Goal: Task Accomplishment & Management: Manage account settings

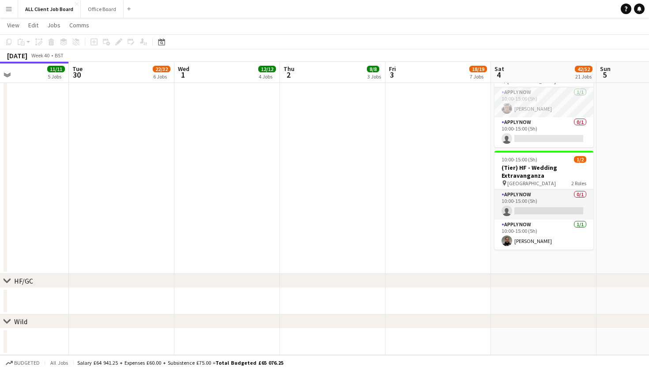
scroll to position [1373, 0]
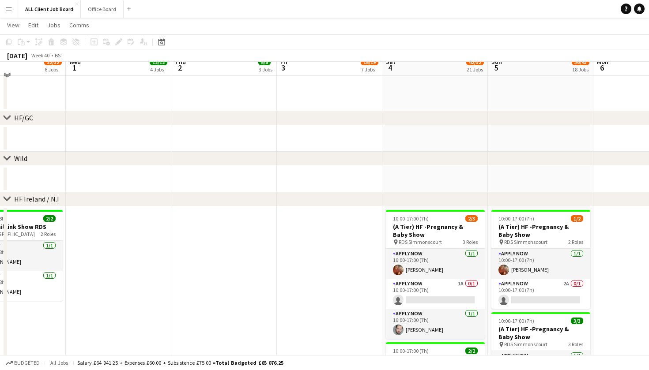
scroll to position [2326, 0]
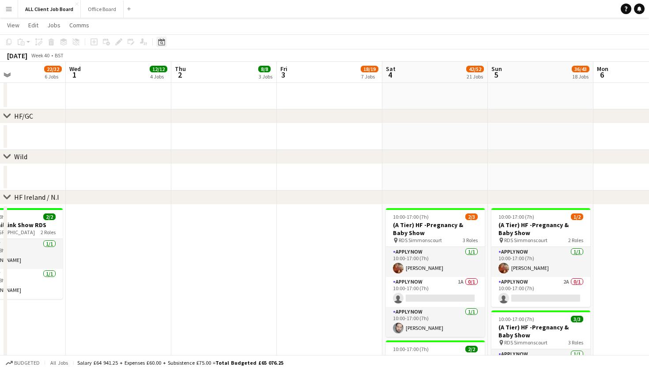
click at [160, 43] on icon "Date picker" at bounding box center [161, 41] width 7 height 7
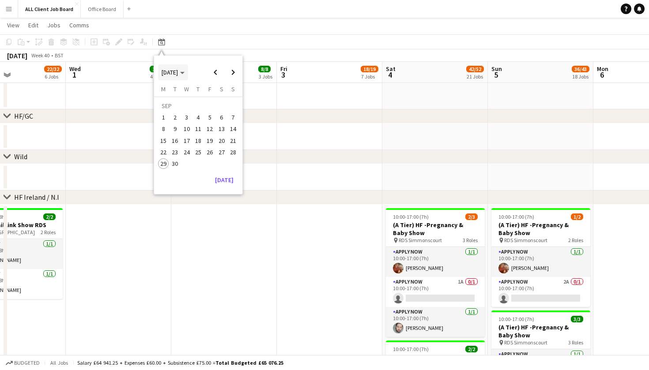
click at [178, 74] on span "[DATE]" at bounding box center [170, 72] width 16 height 8
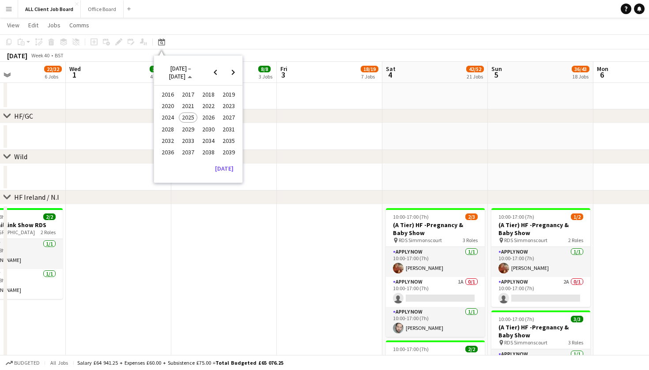
click at [166, 120] on span "2024" at bounding box center [167, 118] width 18 height 11
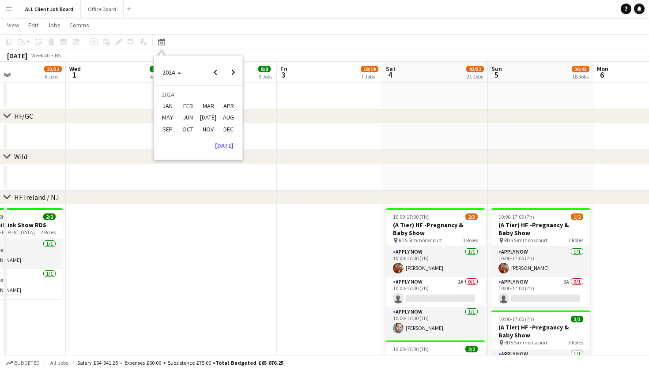
click at [186, 131] on span "OCT" at bounding box center [188, 129] width 18 height 11
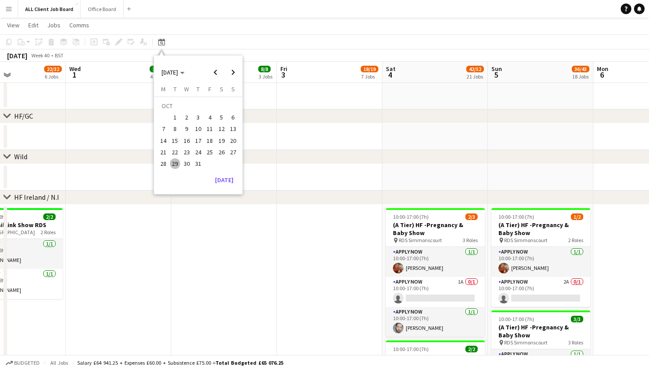
click at [177, 121] on span "1" at bounding box center [175, 117] width 11 height 11
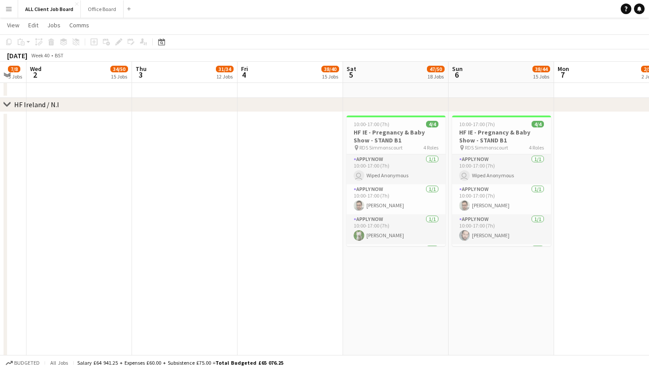
scroll to position [0, 281]
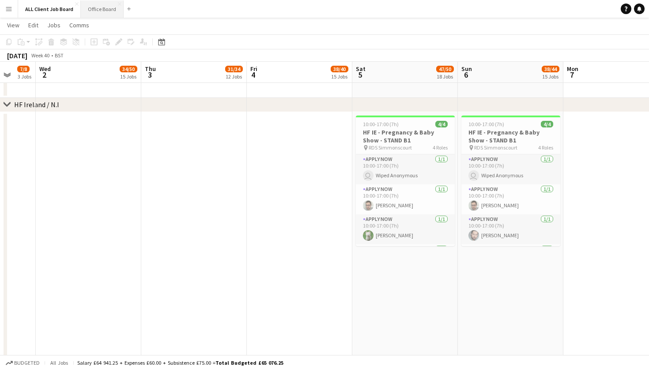
click at [95, 11] on button "Office Board Close" at bounding box center [102, 8] width 43 height 17
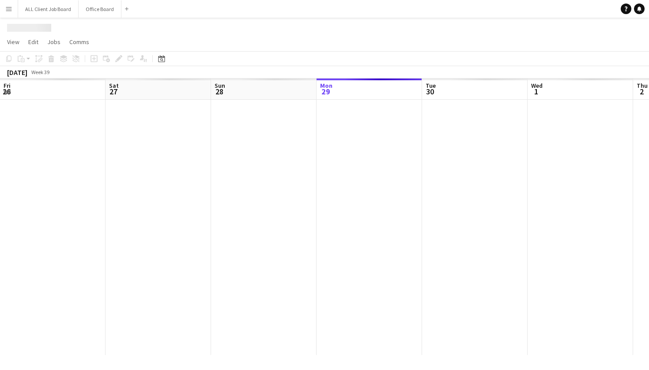
scroll to position [0, 211]
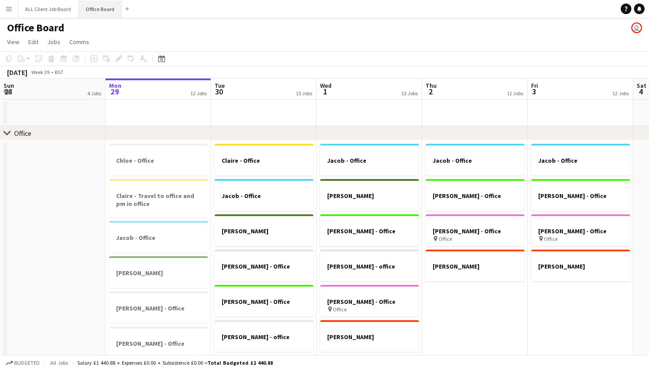
click at [100, 11] on button "Office Board Close" at bounding box center [100, 8] width 43 height 17
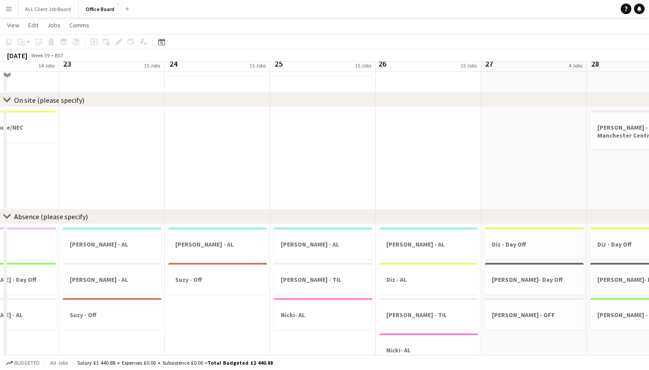
scroll to position [703, 0]
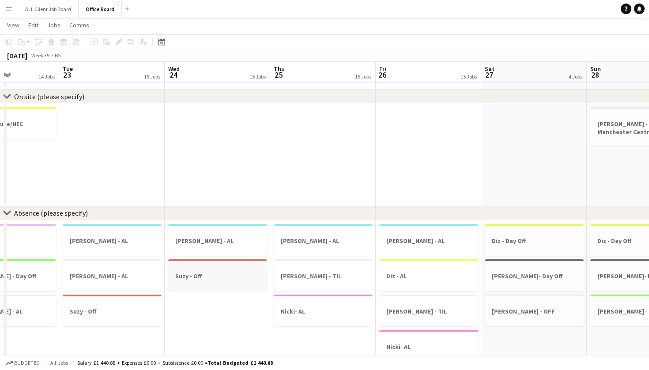
click at [202, 279] on h3 "Suzy - Off" at bounding box center [217, 276] width 99 height 8
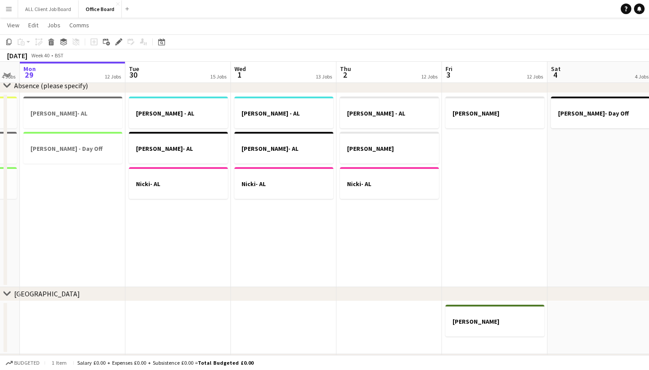
scroll to position [0, 281]
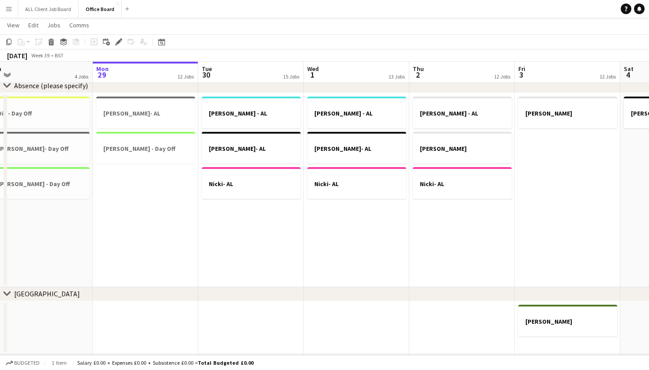
drag, startPoint x: 302, startPoint y: 258, endPoint x: 358, endPoint y: 264, distance: 56.8
click at [358, 264] on app-calendar-viewport "Fri 26 15 Jobs Sat 27 4 Jobs Sun 28 4 Jobs Mon 29 12 Jobs Tue 30 15 Jobs Wed 1 …" at bounding box center [324, 165] width 649 height 1923
click at [358, 264] on app-date-cell "Dan - AL Joe- AL Nicki- AL" at bounding box center [356, 190] width 106 height 194
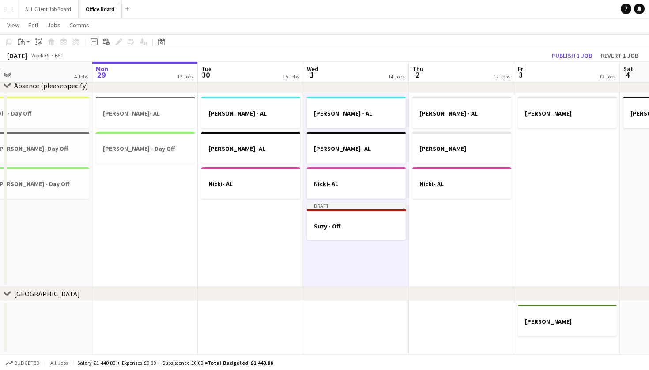
click at [432, 249] on app-date-cell "Chloe - AL Mitchell - TOIL Nicki- AL" at bounding box center [462, 190] width 106 height 194
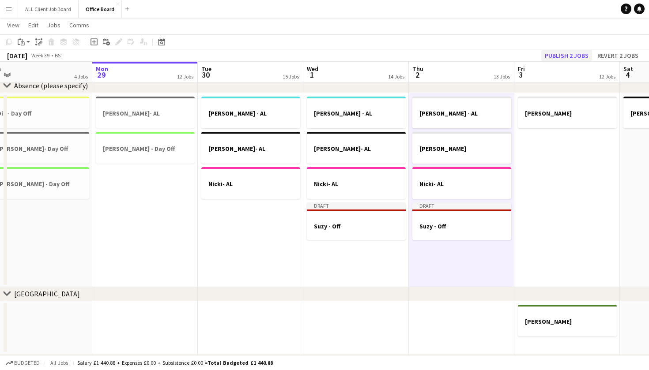
click at [566, 56] on button "Publish 2 jobs" at bounding box center [566, 55] width 51 height 11
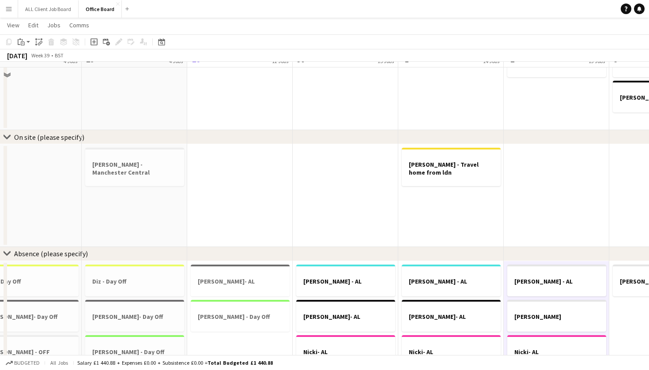
scroll to position [646, 0]
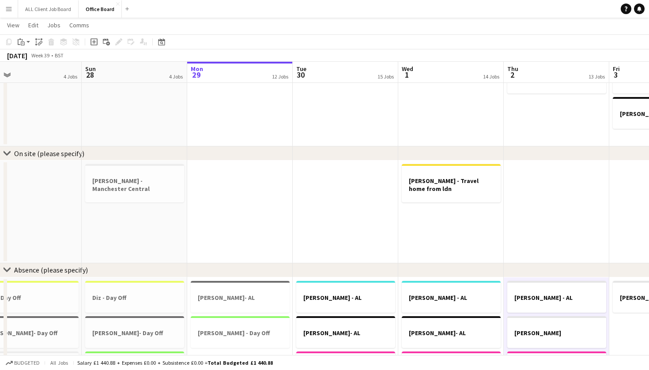
click at [251, 226] on app-date-cell at bounding box center [240, 212] width 106 height 103
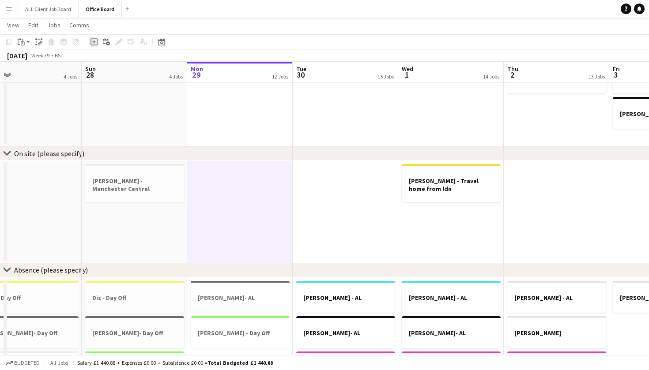
click at [94, 44] on icon "Add job" at bounding box center [94, 41] width 7 height 7
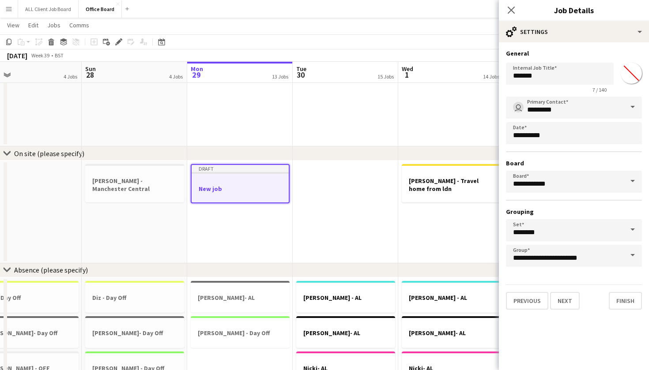
click at [631, 72] on input "*******" at bounding box center [631, 73] width 32 height 32
type input "*******"
click at [575, 305] on button "Next" at bounding box center [565, 301] width 30 height 18
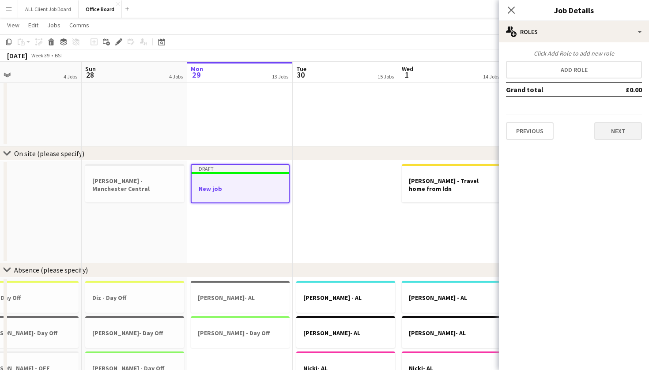
click at [611, 132] on button "Next" at bounding box center [618, 131] width 48 height 18
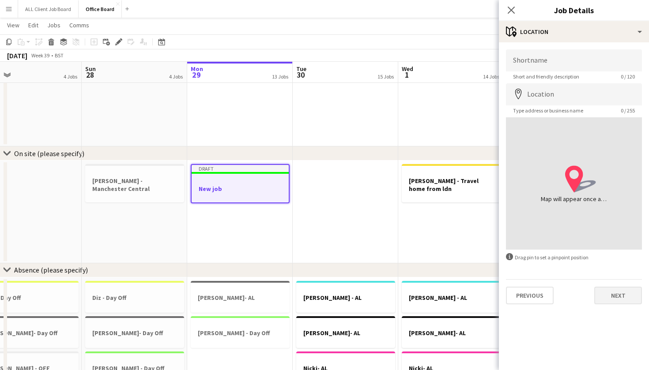
click at [614, 298] on button "Next" at bounding box center [618, 296] width 48 height 18
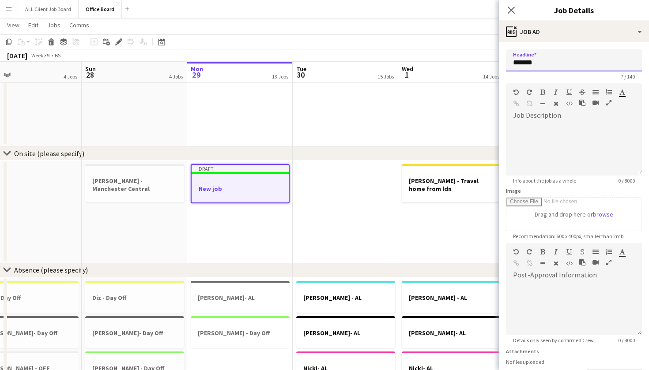
click at [547, 59] on input "*******" at bounding box center [574, 60] width 136 height 22
type input "*"
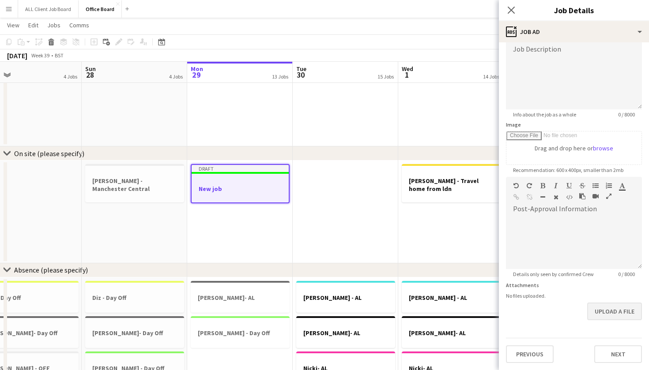
scroll to position [66, 0]
type input "**********"
click at [615, 355] on button "Next" at bounding box center [618, 355] width 48 height 18
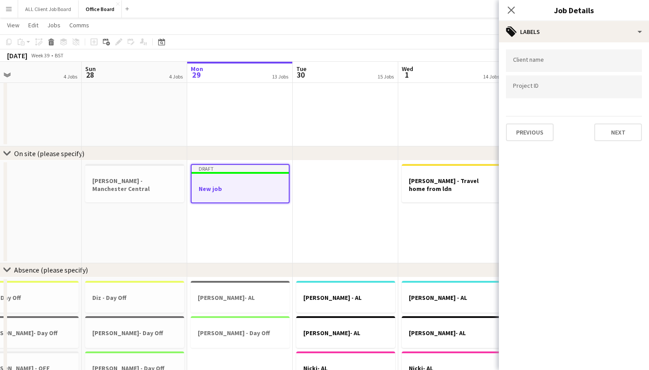
scroll to position [0, 0]
click at [611, 133] on button "Next" at bounding box center [618, 133] width 48 height 18
click at [616, 93] on button "Next" at bounding box center [618, 92] width 48 height 18
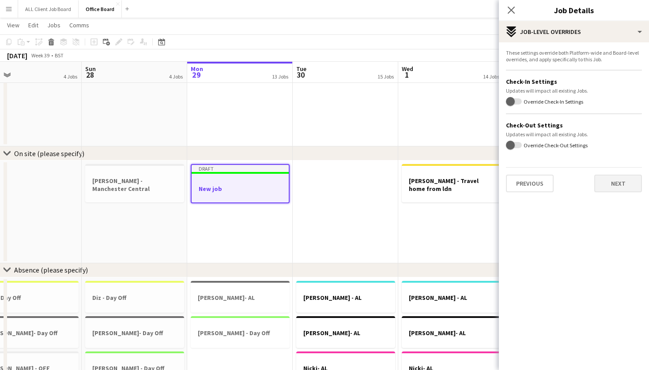
click at [618, 185] on button "Next" at bounding box center [618, 184] width 48 height 18
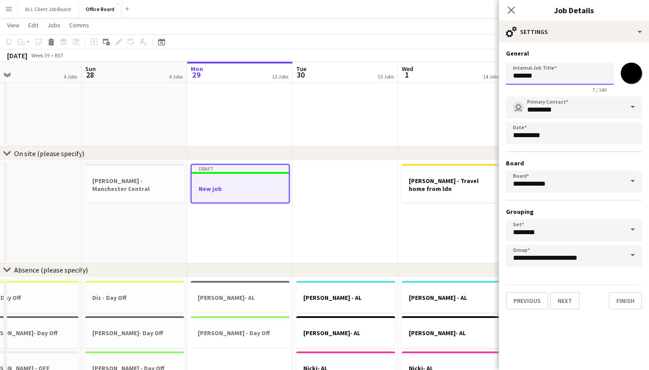
click at [562, 83] on input "*******" at bounding box center [560, 74] width 108 height 22
type input "**********"
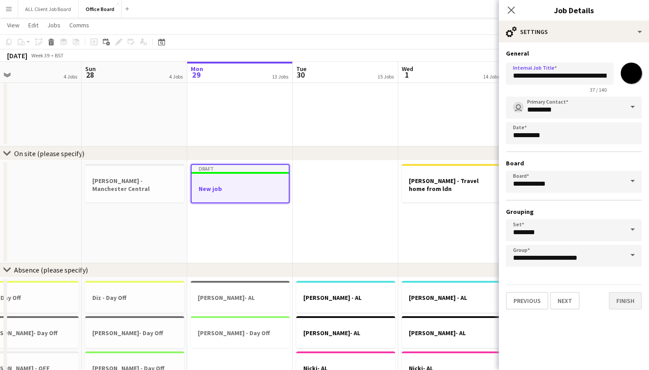
click at [636, 301] on button "Finish" at bounding box center [625, 301] width 33 height 18
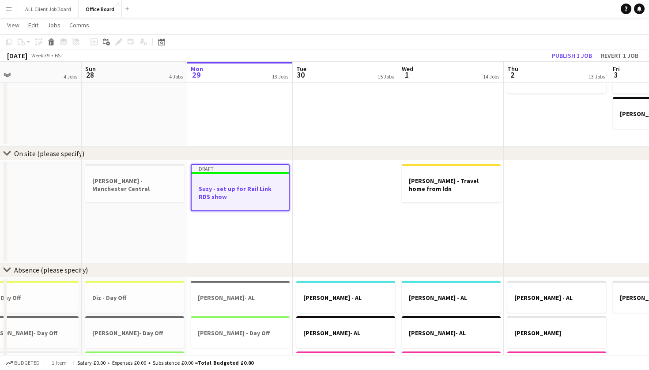
click at [282, 226] on app-date-cell "Draft Suzy - set up for Rail Link RDS show" at bounding box center [240, 212] width 106 height 103
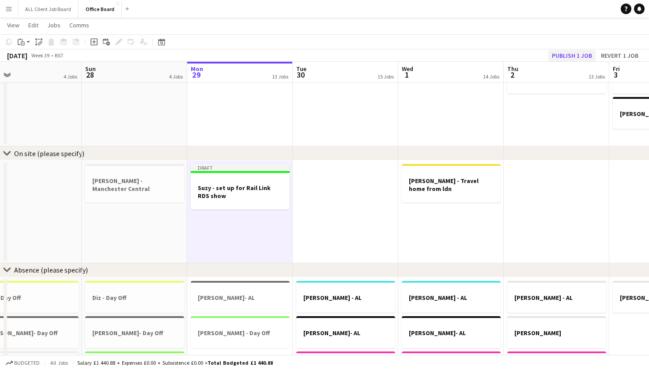
click at [578, 52] on button "Publish 1 job" at bounding box center [571, 55] width 47 height 11
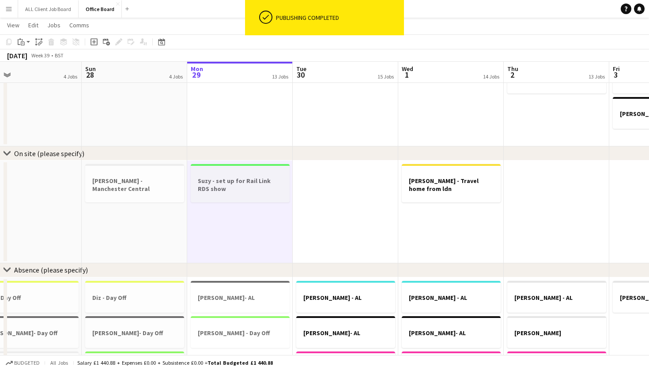
click at [231, 192] on h3 "Suzy - set up for Rail Link RDS show" at bounding box center [240, 185] width 99 height 16
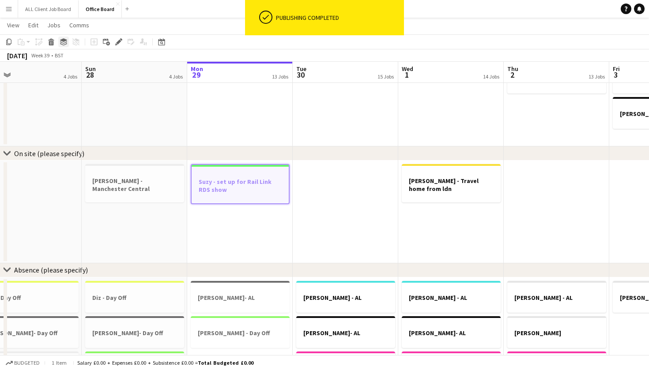
click at [64, 44] on icon "Group" at bounding box center [63, 41] width 7 height 7
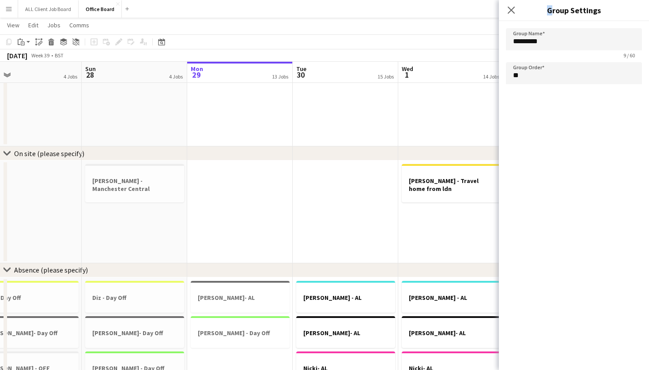
drag, startPoint x: 512, startPoint y: 15, endPoint x: 327, endPoint y: 171, distance: 241.9
click at [328, 169] on body "Menu Boards Boards Boards All jobs Status Workforce Workforce My Workforce Recr…" at bounding box center [324, 377] width 649 height 2046
click at [327, 171] on app-date-cell at bounding box center [346, 212] width 106 height 103
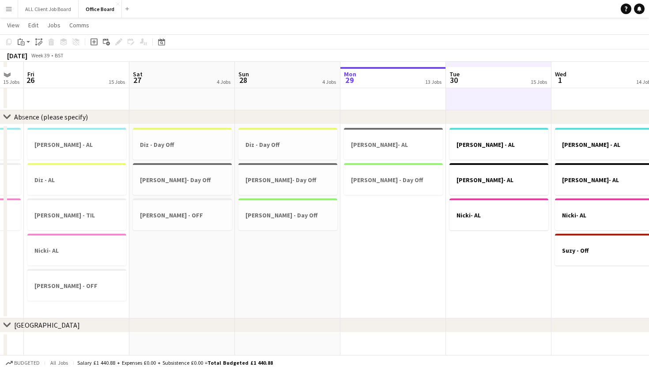
scroll to position [788, 0]
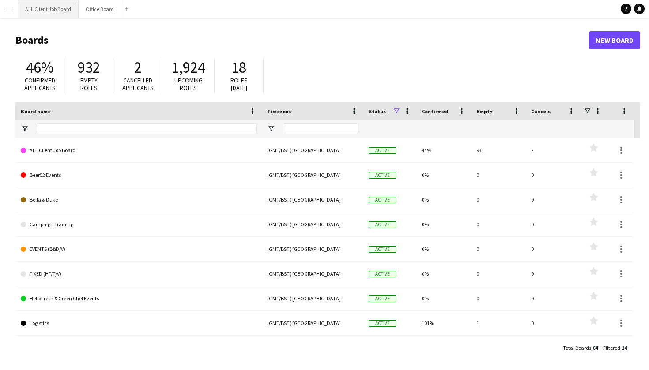
click at [46, 13] on button "ALL Client Job Board Close" at bounding box center [48, 8] width 60 height 17
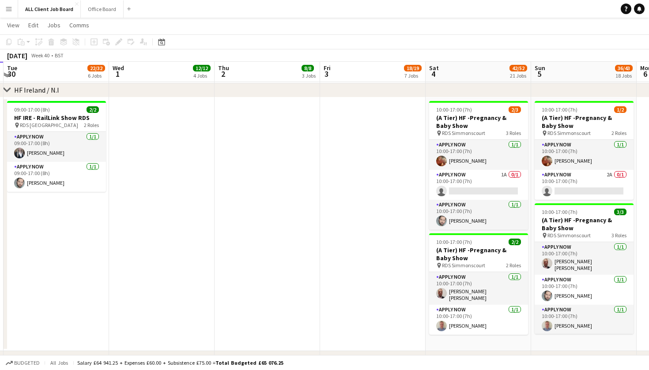
scroll to position [1962, 0]
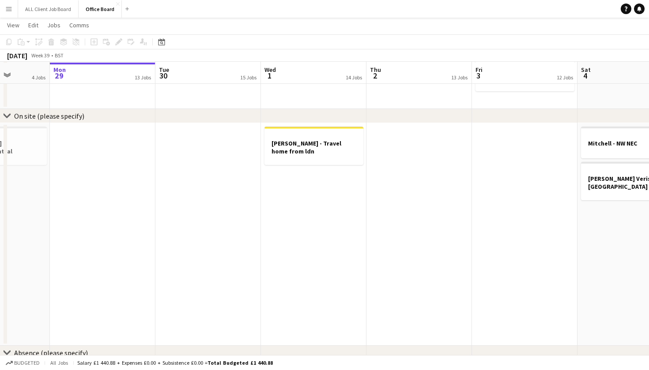
scroll to position [685, 0]
click at [219, 195] on app-date-cell at bounding box center [208, 233] width 106 height 223
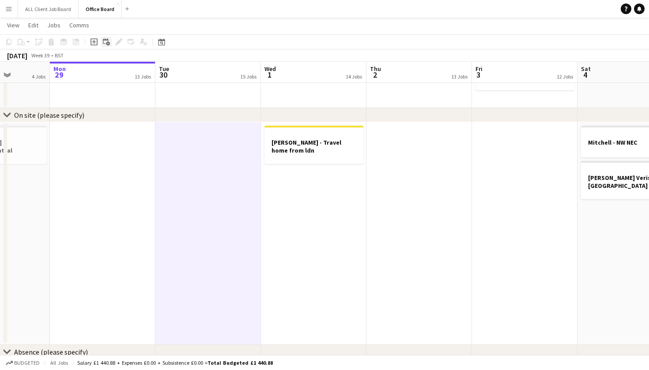
click at [106, 41] on icon "Add linked Job" at bounding box center [106, 41] width 7 height 7
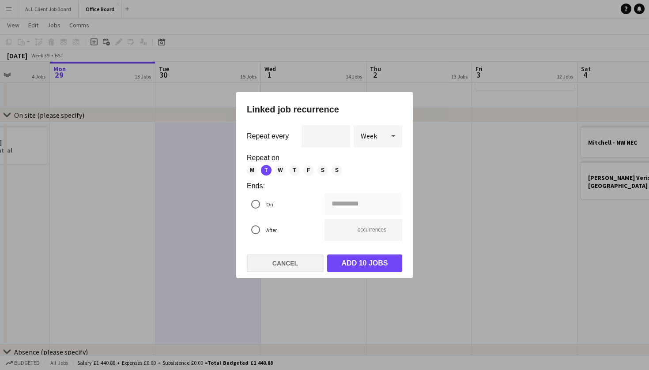
click at [301, 256] on button "Cancel" at bounding box center [285, 264] width 77 height 18
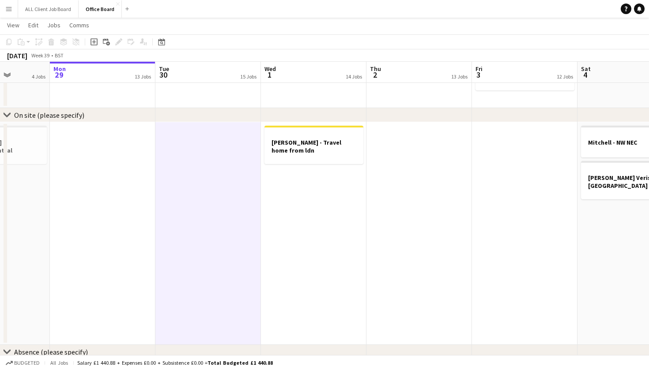
scroll to position [685, 0]
click at [98, 49] on app-toolbar "Copy Paste Paste Command V Paste with crew Command Shift V Paste linked Job Del…" at bounding box center [324, 41] width 649 height 15
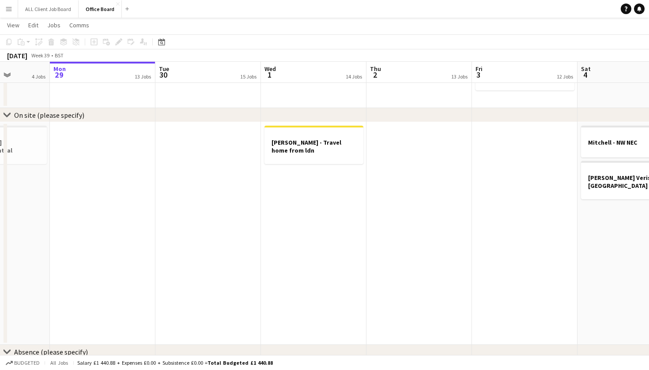
click at [92, 41] on div "Add job Add linked Job Edit Edit linked Job Applicants" at bounding box center [115, 42] width 68 height 11
click at [199, 183] on app-date-cell at bounding box center [208, 233] width 106 height 223
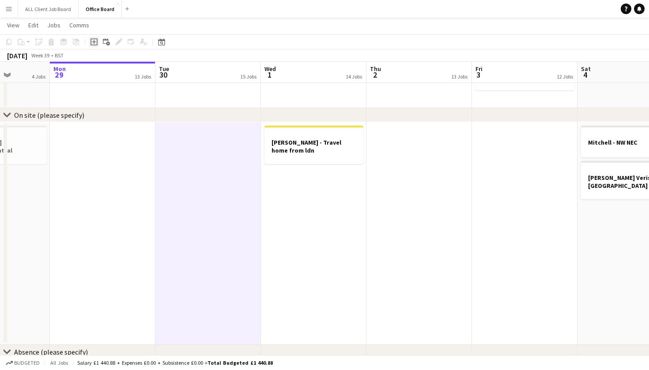
click at [94, 44] on icon "Add job" at bounding box center [94, 41] width 7 height 7
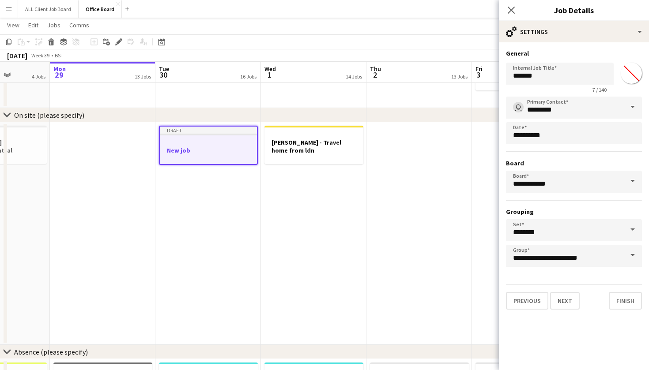
click at [629, 77] on input "*******" at bounding box center [631, 73] width 32 height 32
type input "*******"
click at [566, 302] on button "Next" at bounding box center [565, 301] width 30 height 18
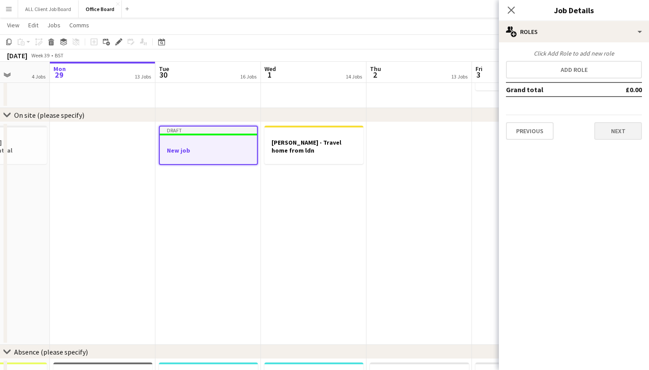
click at [612, 129] on button "Next" at bounding box center [618, 131] width 48 height 18
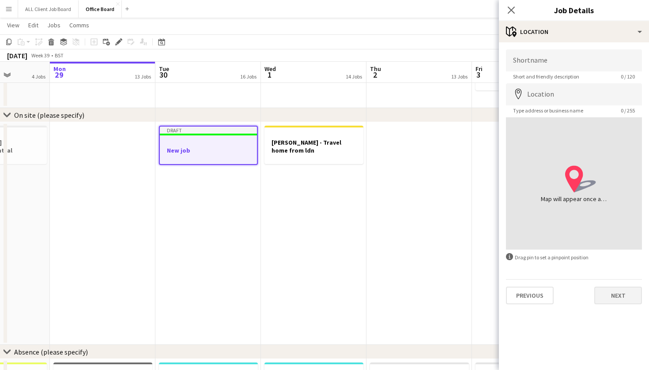
click at [624, 290] on button "Next" at bounding box center [618, 296] width 48 height 18
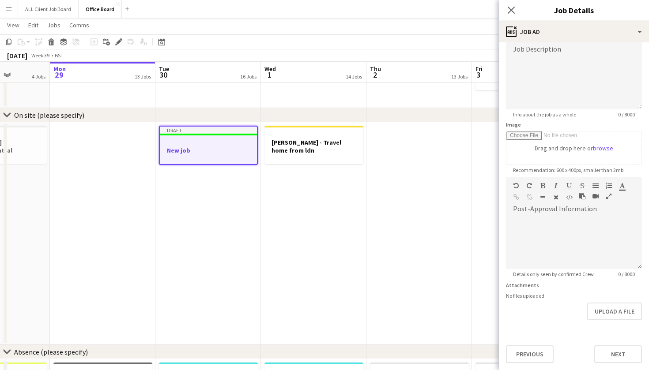
scroll to position [67, 0]
click at [624, 356] on button "Next" at bounding box center [618, 355] width 48 height 18
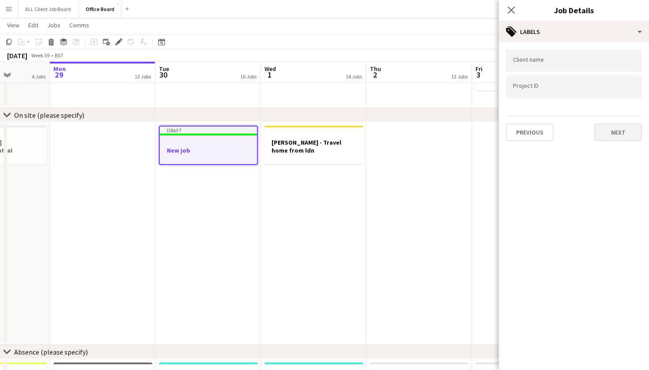
click at [612, 139] on button "Next" at bounding box center [618, 133] width 48 height 18
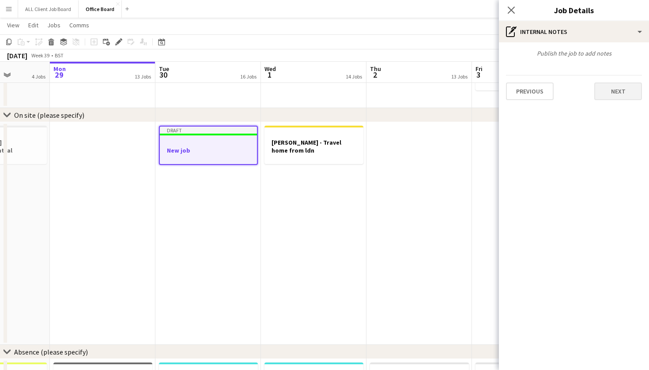
click at [611, 89] on button "Next" at bounding box center [618, 92] width 48 height 18
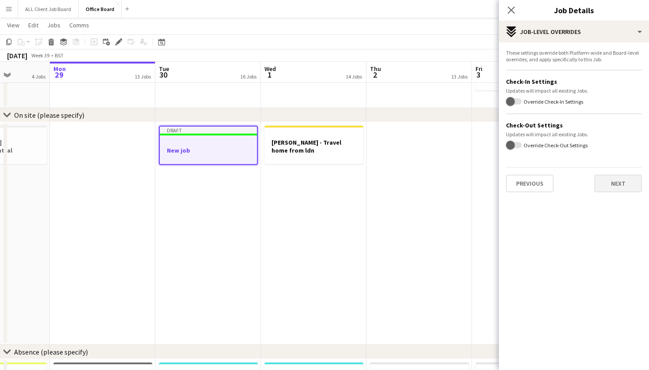
click at [618, 183] on button "Next" at bounding box center [618, 184] width 48 height 18
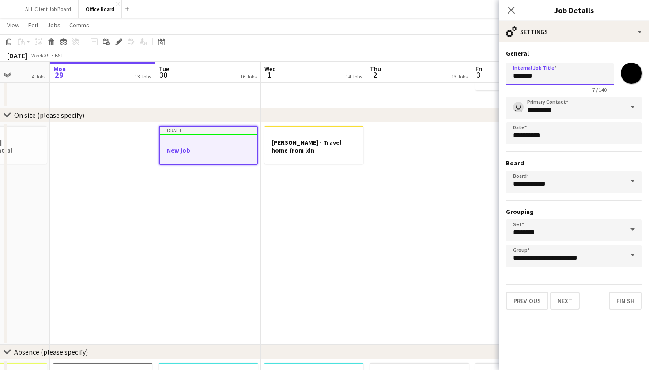
click at [554, 76] on input "*******" at bounding box center [560, 74] width 108 height 22
type input "**********"
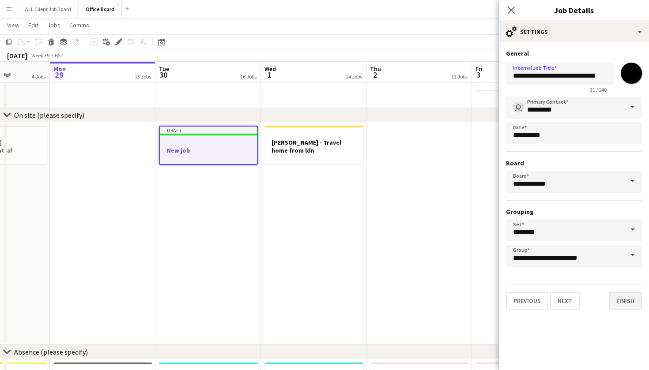
click at [623, 305] on button "Finish" at bounding box center [625, 301] width 33 height 18
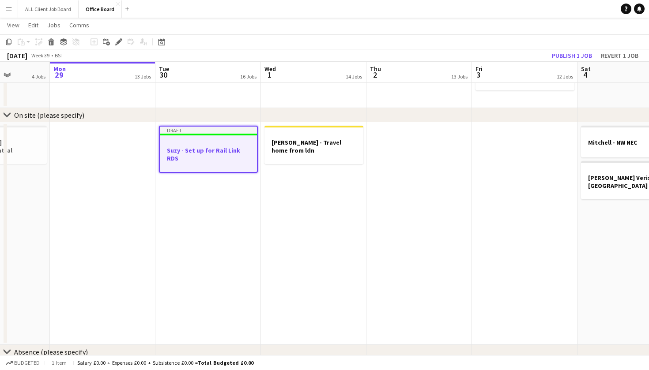
click at [473, 162] on app-date-cell at bounding box center [525, 233] width 106 height 223
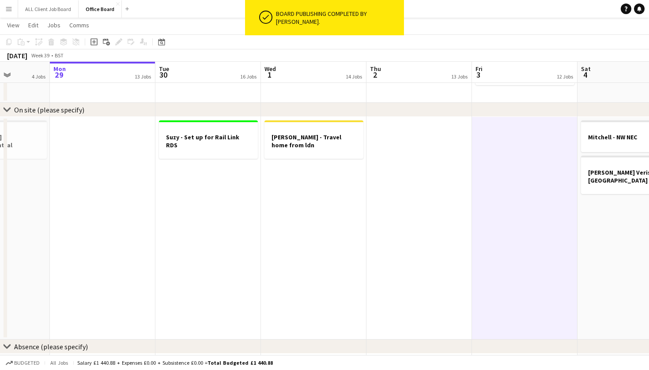
scroll to position [690, 0]
click at [200, 212] on app-date-cell "Suzy - Set up for Rail Link RDS" at bounding box center [208, 228] width 106 height 223
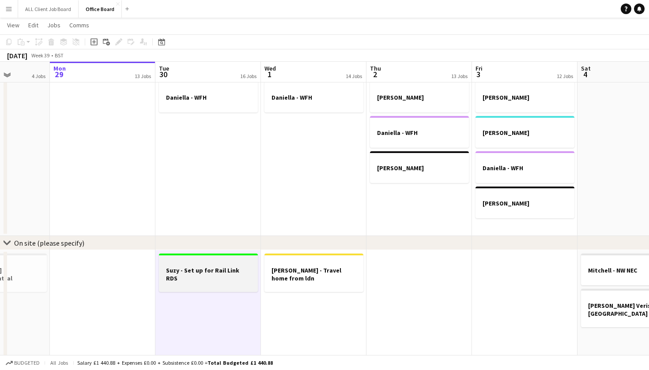
scroll to position [556, 0]
click at [192, 283] on div at bounding box center [208, 286] width 99 height 7
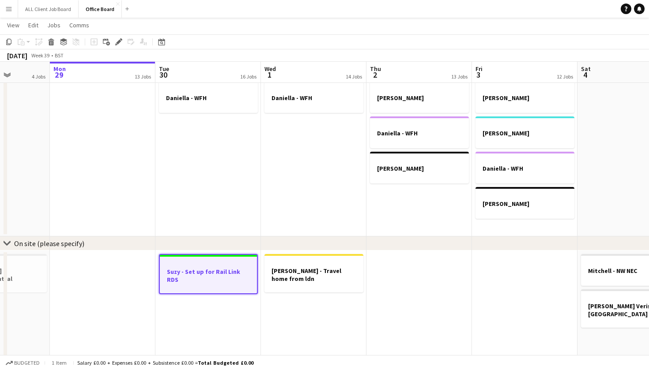
click at [113, 309] on app-date-cell at bounding box center [103, 362] width 106 height 223
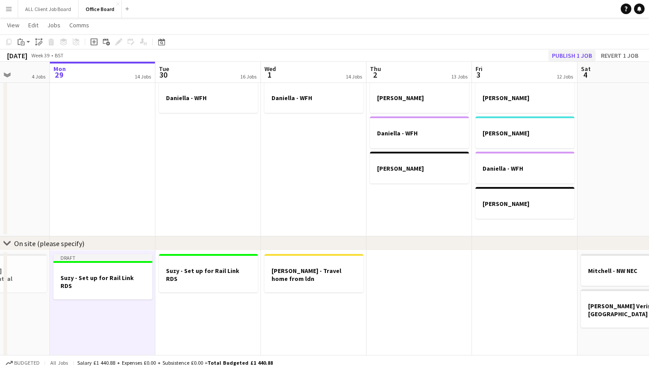
click at [571, 51] on button "Publish 1 job" at bounding box center [571, 55] width 47 height 11
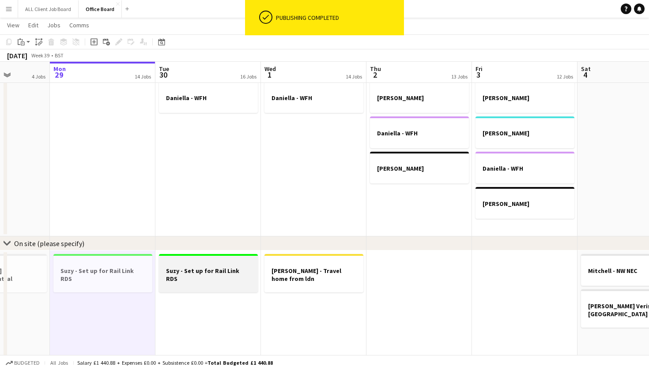
click at [215, 269] on h3 "Suzy - Set up for Rail Link RDS" at bounding box center [208, 275] width 99 height 16
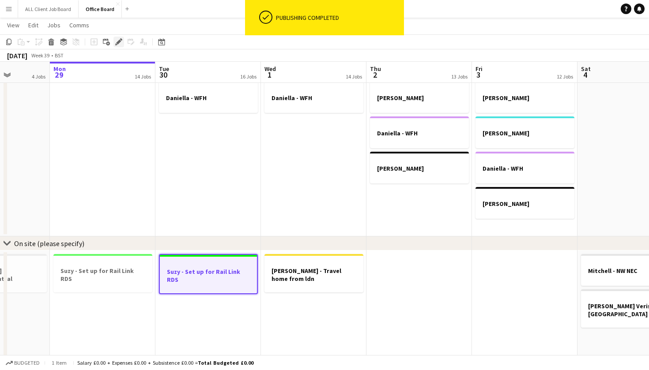
click at [115, 43] on icon "Edit" at bounding box center [118, 41] width 7 height 7
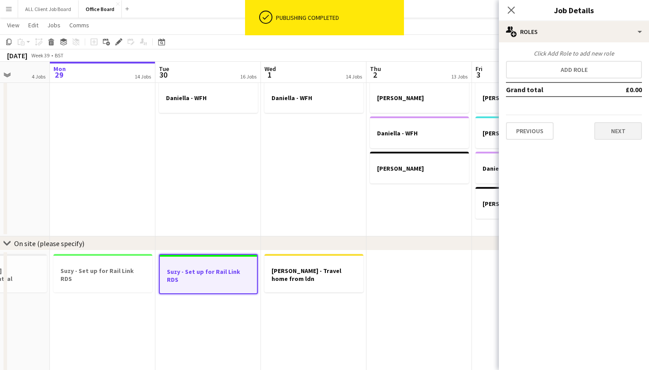
click at [610, 131] on button "Next" at bounding box center [618, 131] width 48 height 18
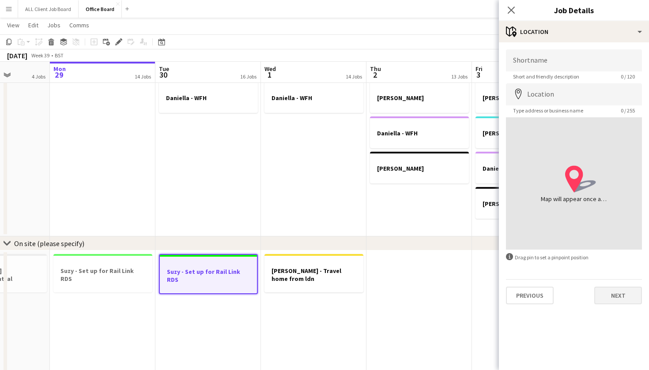
click at [615, 296] on button "Next" at bounding box center [618, 296] width 48 height 18
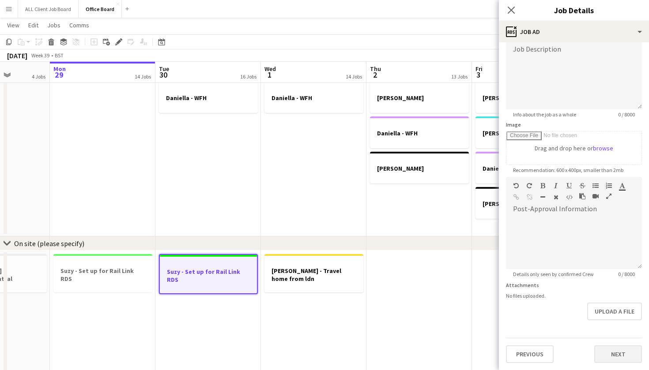
scroll to position [66, 0]
click at [617, 354] on button "Next" at bounding box center [618, 355] width 48 height 18
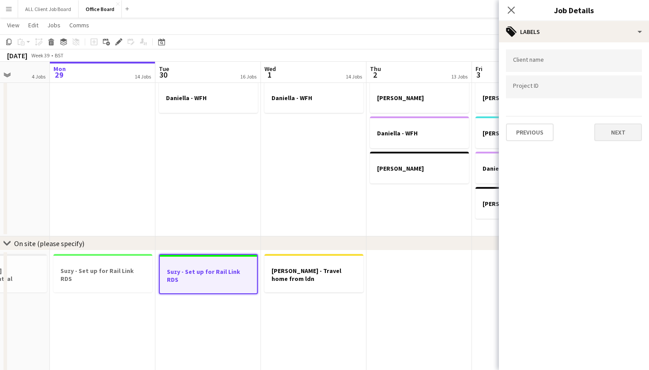
click at [618, 137] on button "Next" at bounding box center [618, 133] width 48 height 18
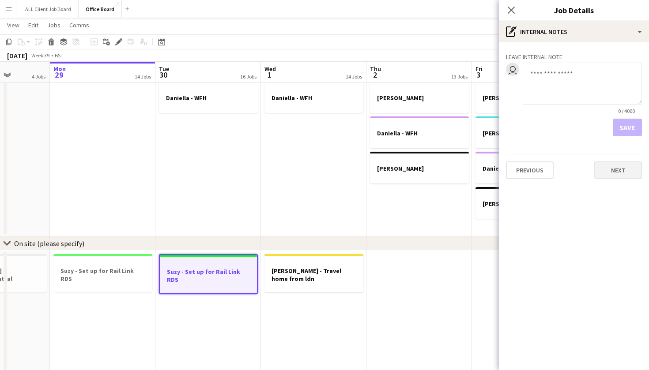
click at [618, 170] on button "Next" at bounding box center [618, 171] width 48 height 18
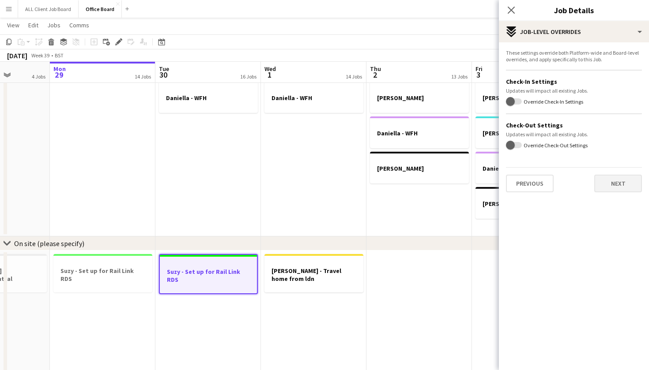
click at [614, 182] on button "Next" at bounding box center [618, 184] width 48 height 18
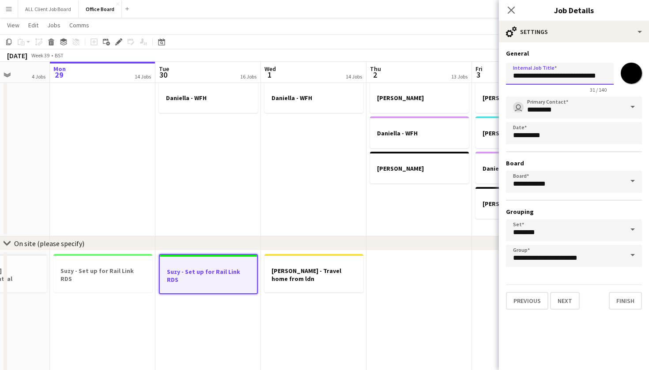
click at [562, 76] on input "**********" at bounding box center [560, 74] width 108 height 22
drag, startPoint x: 562, startPoint y: 76, endPoint x: 537, endPoint y: 78, distance: 24.8
click at [537, 78] on input "**********" at bounding box center [560, 74] width 108 height 22
click at [531, 78] on input "**********" at bounding box center [560, 74] width 108 height 22
click at [557, 76] on input "**********" at bounding box center [560, 74] width 108 height 22
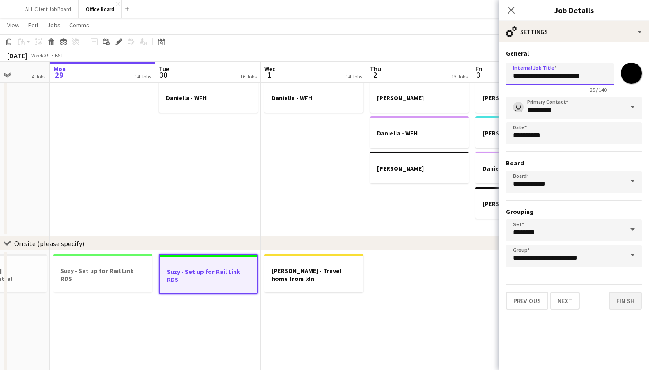
type input "**********"
click at [626, 303] on button "Finish" at bounding box center [625, 301] width 33 height 18
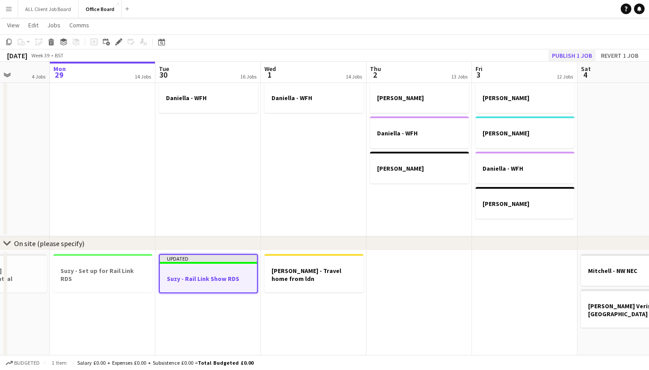
click at [558, 54] on button "Publish 1 job" at bounding box center [571, 55] width 47 height 11
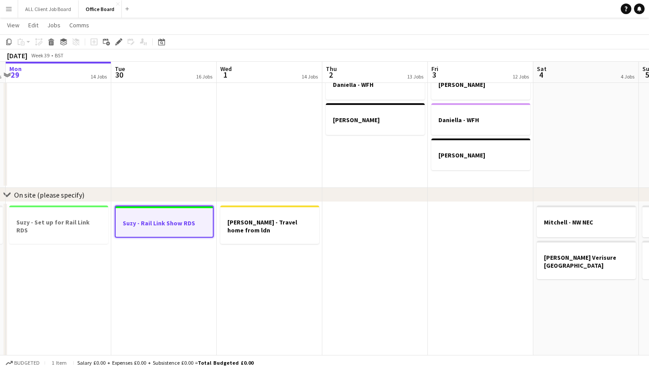
scroll to position [0, 309]
click at [78, 220] on h3 "Suzy - Set up for Rail Link RDS" at bounding box center [60, 227] width 99 height 16
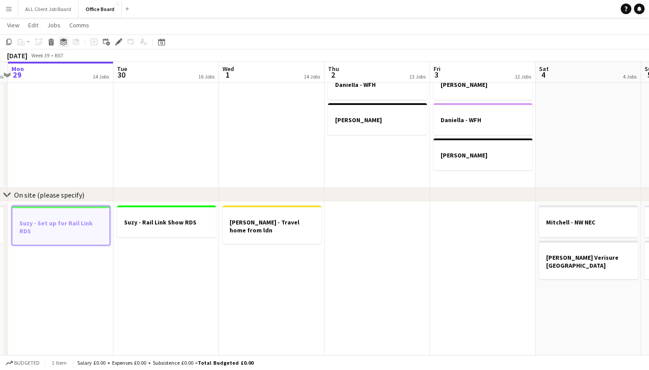
click at [63, 42] on icon "Group" at bounding box center [63, 41] width 7 height 7
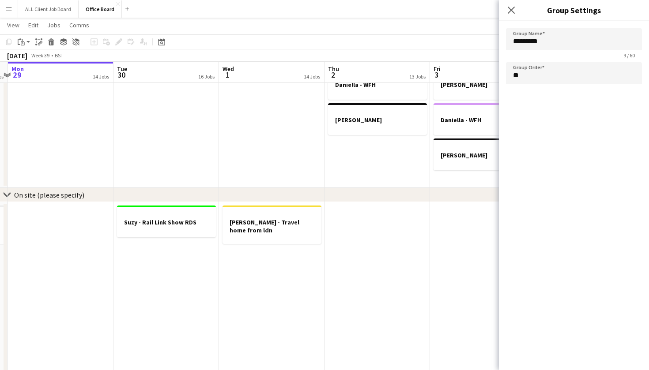
click at [186, 140] on app-date-cell "Chloe - WFH Daniella - WFH" at bounding box center [166, 91] width 106 height 194
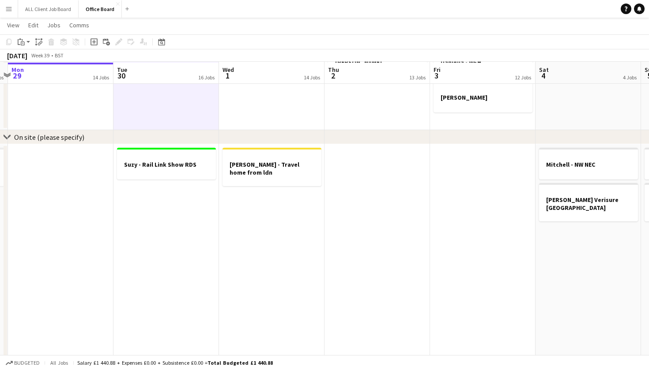
scroll to position [664, 0]
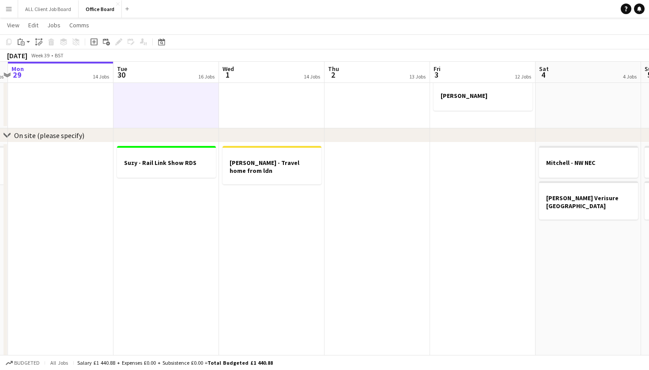
click at [64, 178] on app-date-cell at bounding box center [61, 254] width 106 height 223
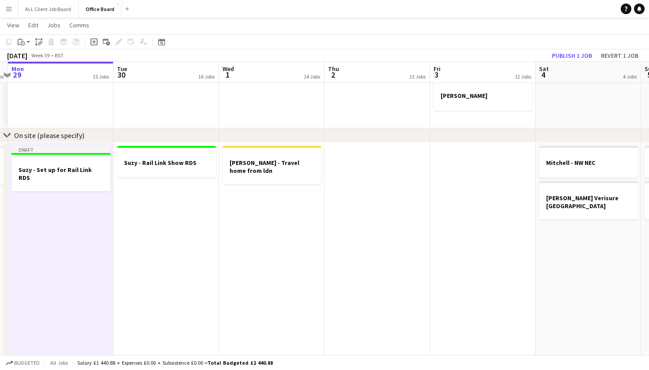
click at [470, 222] on app-date-cell at bounding box center [483, 254] width 106 height 223
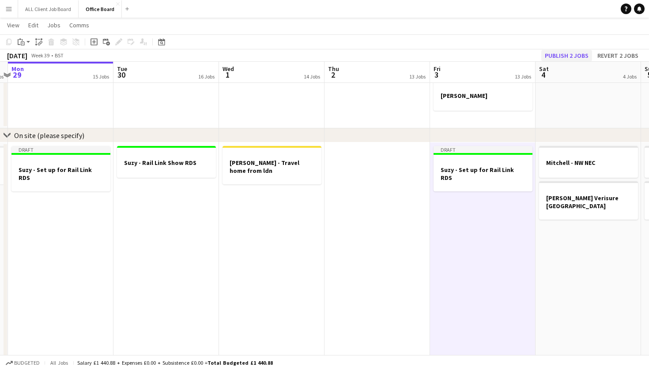
click at [554, 53] on button "Publish 2 jobs" at bounding box center [566, 55] width 51 height 11
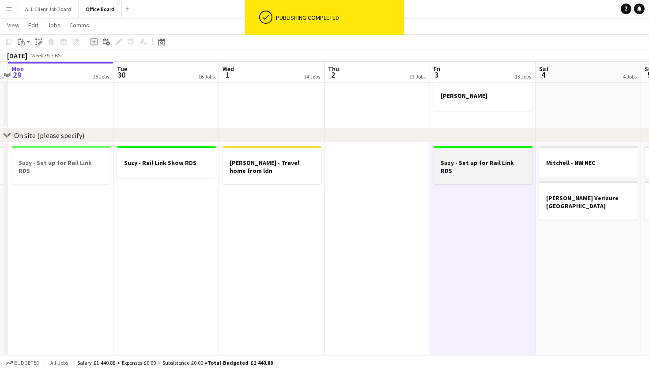
click at [474, 162] on h3 "Suzy - Set up for Rail Link RDS" at bounding box center [483, 167] width 99 height 16
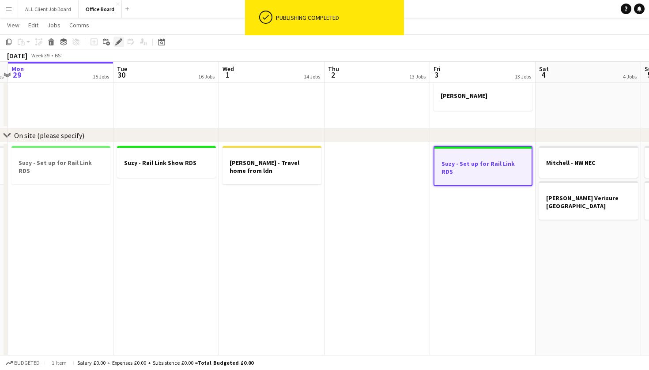
click at [115, 41] on div "Edit" at bounding box center [118, 42] width 11 height 11
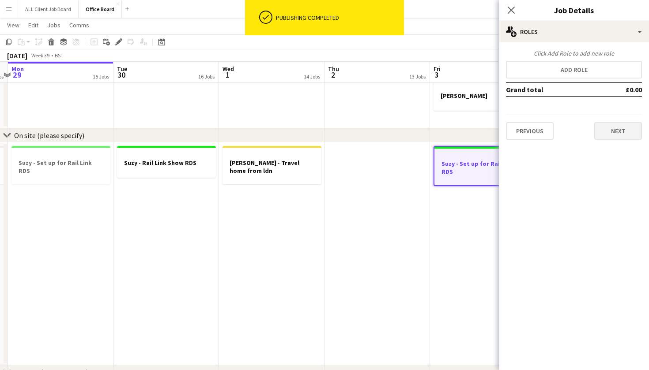
click at [615, 130] on button "Next" at bounding box center [618, 131] width 48 height 18
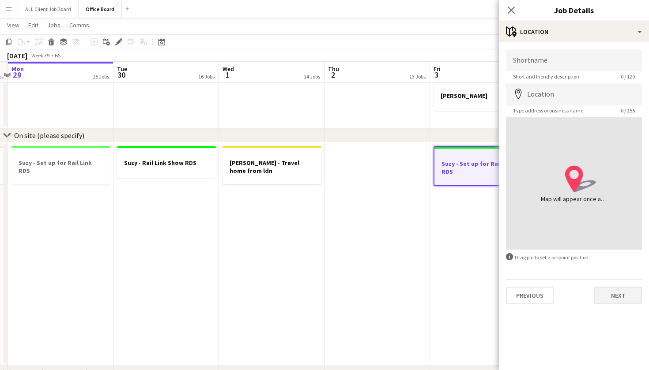
click at [613, 299] on button "Next" at bounding box center [618, 296] width 48 height 18
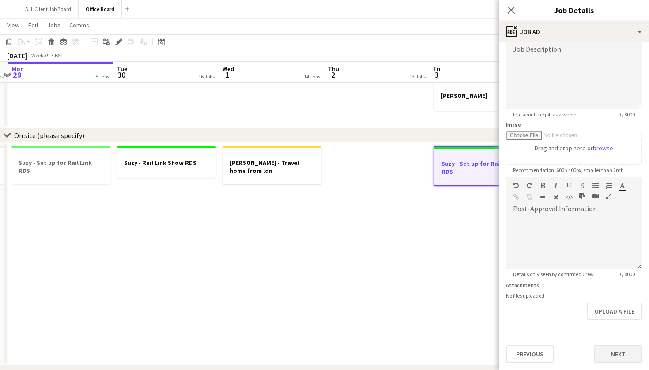
scroll to position [66, 0]
click at [615, 356] on button "Next" at bounding box center [618, 355] width 48 height 18
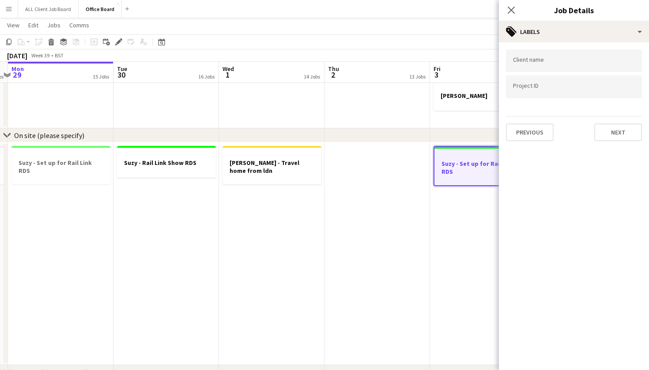
scroll to position [0, 0]
click at [606, 137] on button "Next" at bounding box center [618, 133] width 48 height 18
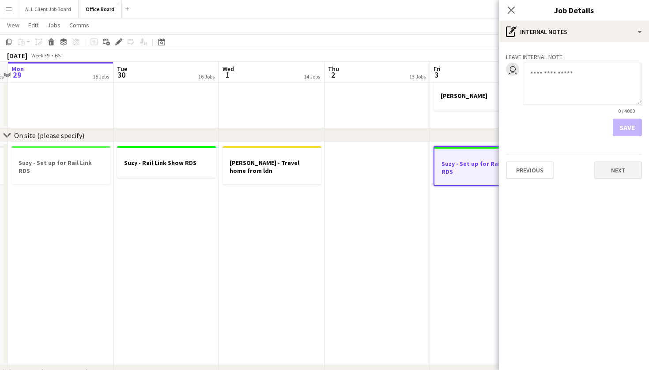
click at [617, 171] on button "Next" at bounding box center [618, 171] width 48 height 18
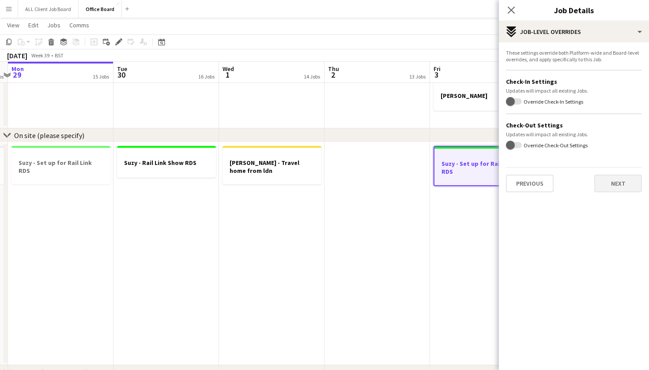
click at [617, 184] on button "Next" at bounding box center [618, 184] width 48 height 18
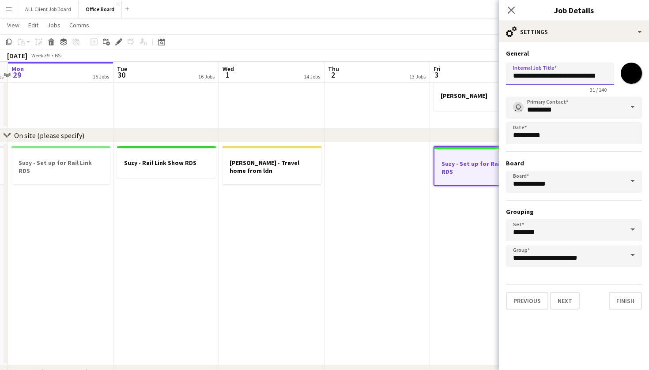
click at [588, 76] on input "**********" at bounding box center [560, 74] width 108 height 22
type input "**********"
click at [622, 295] on button "Finish" at bounding box center [625, 301] width 33 height 18
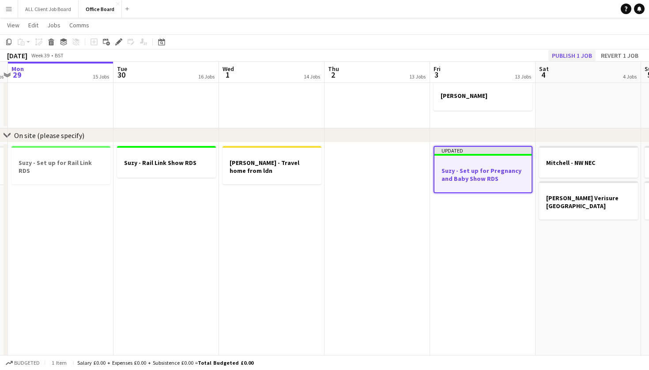
click at [574, 56] on button "Publish 1 job" at bounding box center [571, 55] width 47 height 11
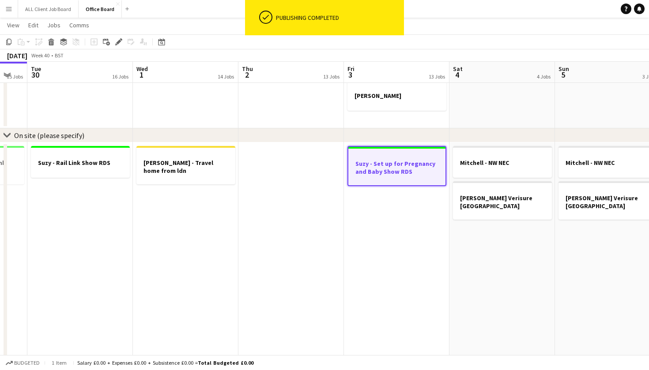
scroll to position [0, 428]
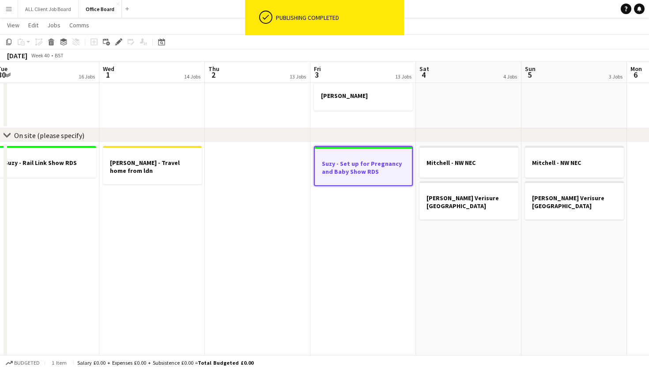
click at [476, 259] on app-date-cell "Mitchell - NW NEC Nicky Lewis Verisure Cornwall" at bounding box center [469, 254] width 106 height 223
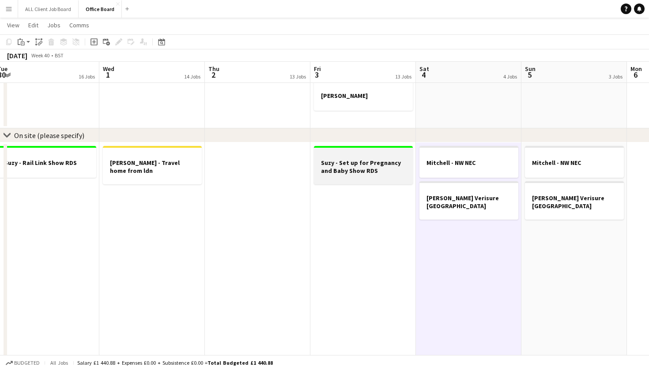
click at [338, 172] on h3 "Suzy - Set up for Pregnancy and Baby Show RDS" at bounding box center [363, 167] width 99 height 16
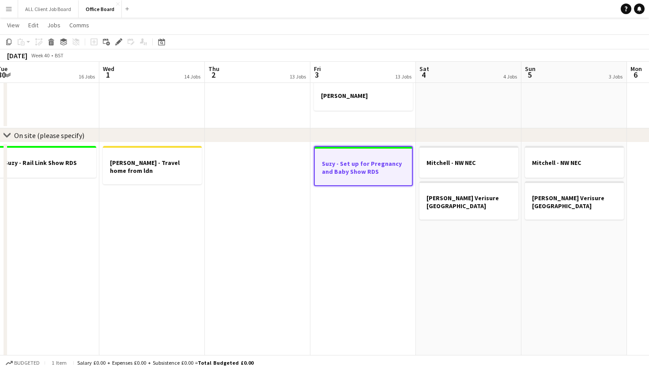
scroll to position [0, 428]
click at [451, 279] on app-date-cell "Mitchell - NW NEC Nicky Lewis Verisure Cornwall" at bounding box center [469, 254] width 106 height 223
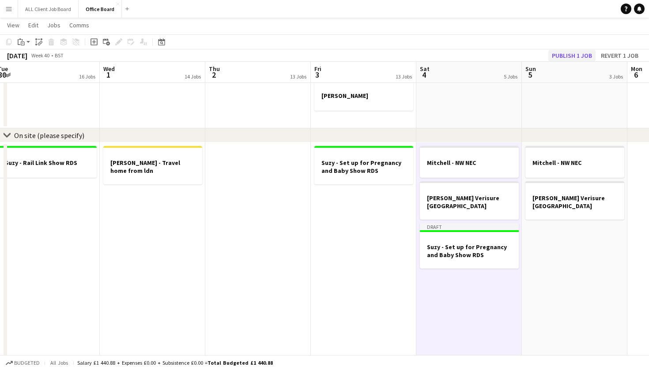
click at [574, 53] on button "Publish 1 job" at bounding box center [571, 55] width 47 height 11
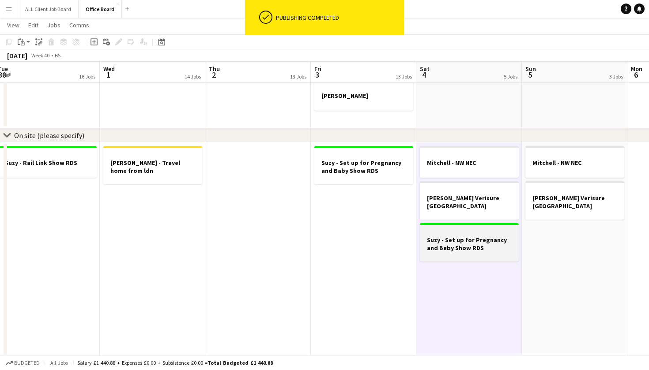
click at [468, 252] on div at bounding box center [469, 255] width 99 height 7
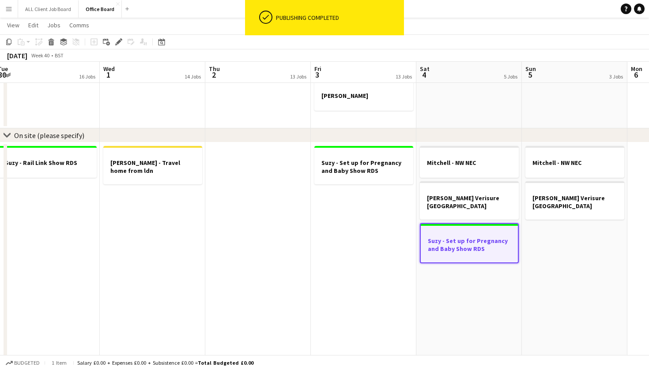
click at [468, 246] on h3 "Suzy - Set up for Pregnancy and Baby Show RDS" at bounding box center [469, 245] width 97 height 16
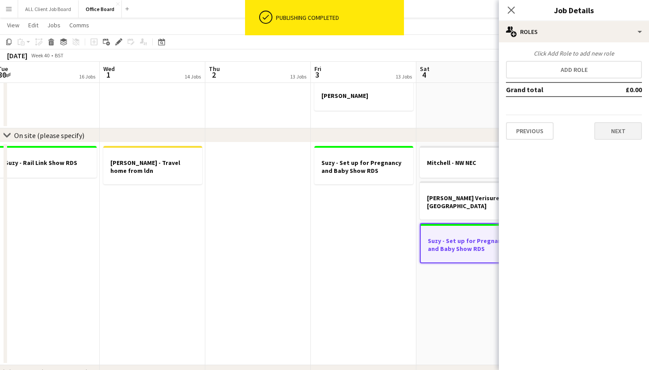
click at [596, 132] on button "Next" at bounding box center [618, 131] width 48 height 18
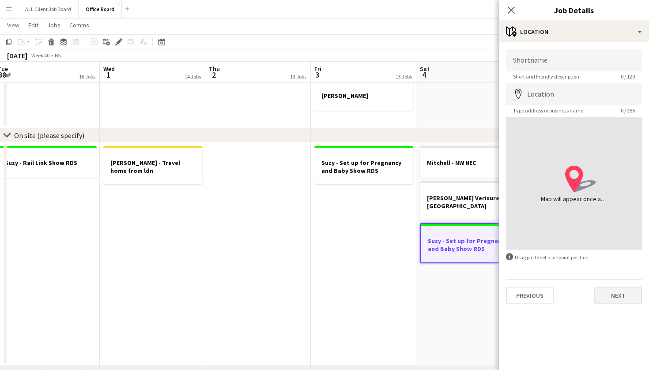
click at [615, 302] on button "Next" at bounding box center [618, 296] width 48 height 18
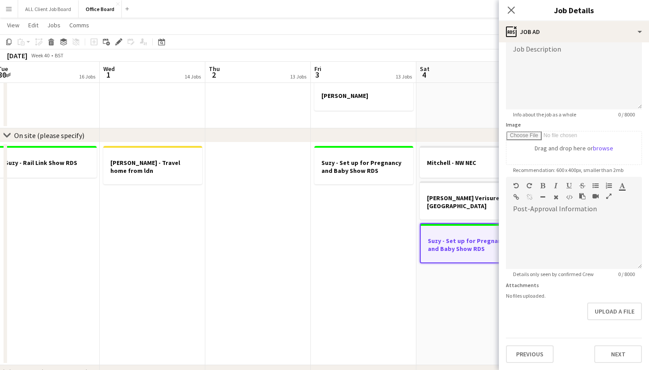
click at [622, 364] on div "**********" at bounding box center [574, 173] width 150 height 394
click at [619, 359] on button "Next" at bounding box center [618, 355] width 48 height 18
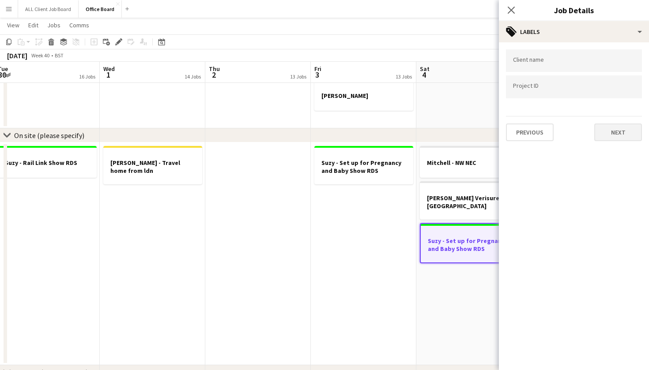
click at [608, 133] on button "Next" at bounding box center [618, 133] width 48 height 18
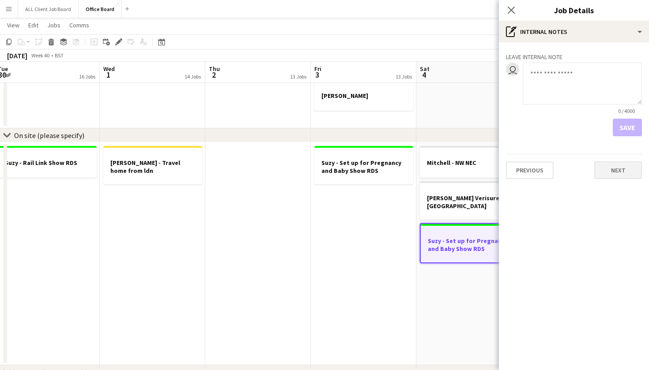
click at [616, 171] on button "Next" at bounding box center [618, 171] width 48 height 18
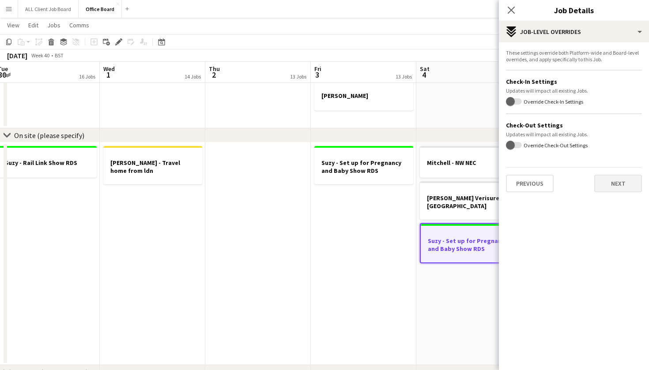
click at [612, 187] on button "Next" at bounding box center [618, 184] width 48 height 18
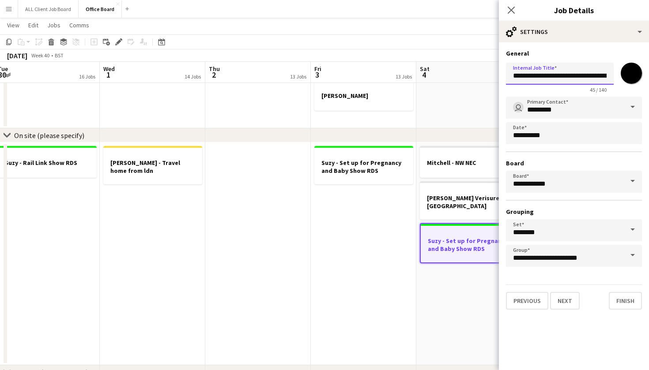
drag, startPoint x: 559, startPoint y: 76, endPoint x: 534, endPoint y: 75, distance: 25.2
click at [534, 75] on input "**********" at bounding box center [560, 74] width 108 height 22
type input "**********"
click at [627, 304] on button "Finish" at bounding box center [625, 301] width 33 height 18
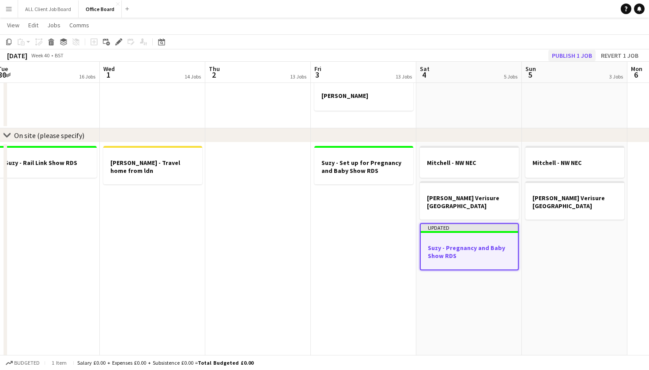
click at [573, 55] on button "Publish 1 job" at bounding box center [571, 55] width 47 height 11
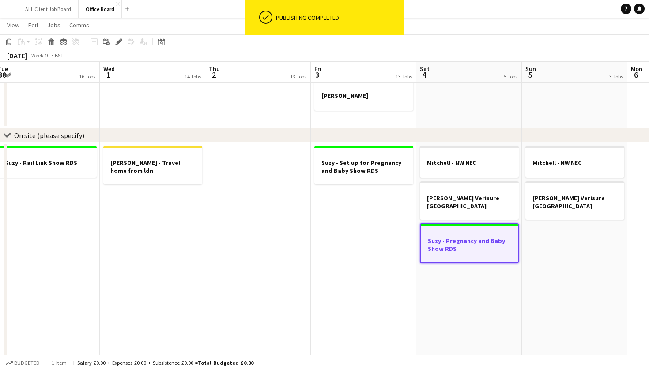
click at [490, 237] on h3 "Suzy - Pregnancy and Baby Show RDS" at bounding box center [469, 245] width 97 height 16
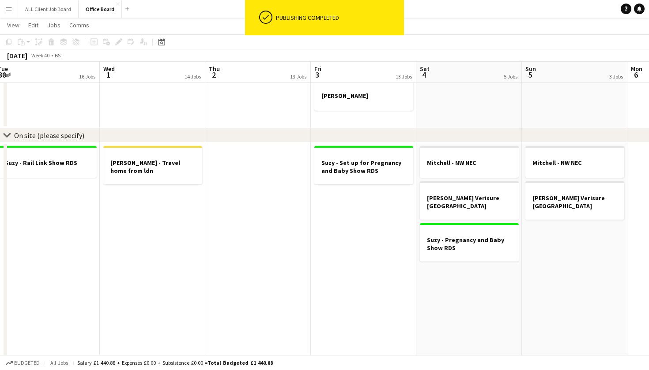
click at [570, 259] on app-date-cell "Mitchell - NW NEC Nicky Lewis Verisure Cornwall" at bounding box center [575, 254] width 106 height 223
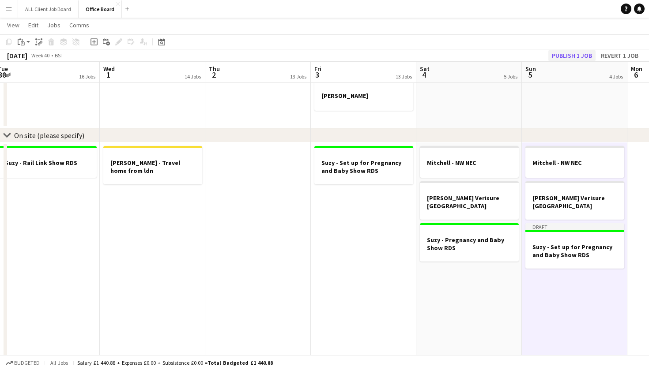
click at [569, 54] on button "Publish 1 job" at bounding box center [571, 55] width 47 height 11
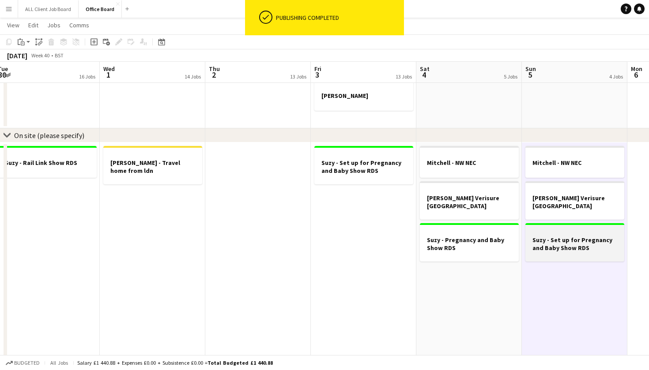
click at [585, 241] on h3 "Suzy - Set up for Pregnancy and Baby Show RDS" at bounding box center [574, 244] width 99 height 16
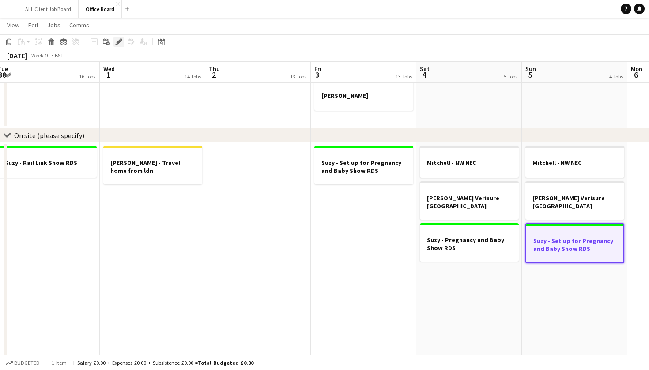
click at [115, 43] on icon "Edit" at bounding box center [118, 41] width 7 height 7
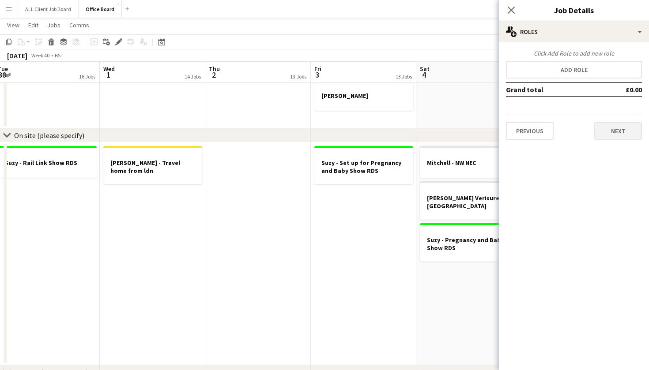
click at [623, 132] on button "Next" at bounding box center [618, 131] width 48 height 18
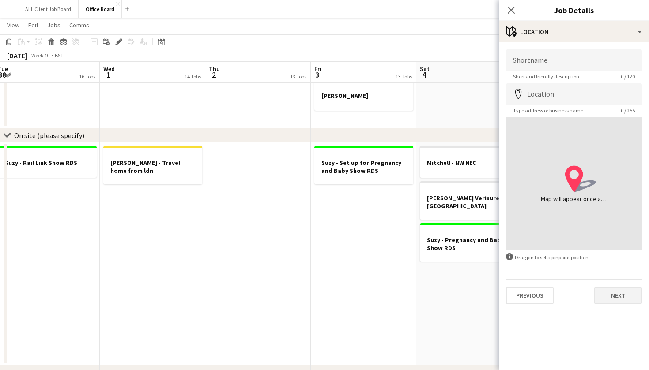
click at [609, 292] on button "Next" at bounding box center [618, 296] width 48 height 18
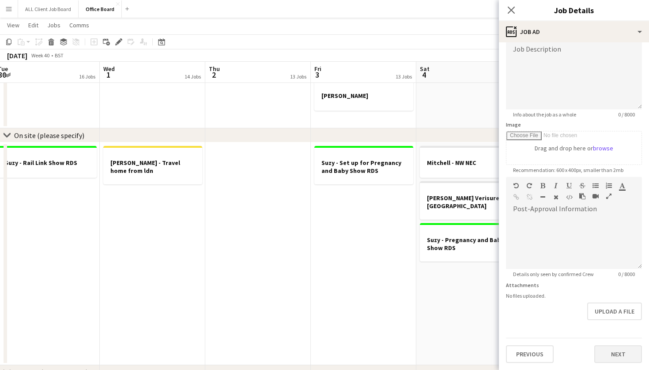
scroll to position [66, 0]
click at [625, 357] on button "Next" at bounding box center [618, 355] width 48 height 18
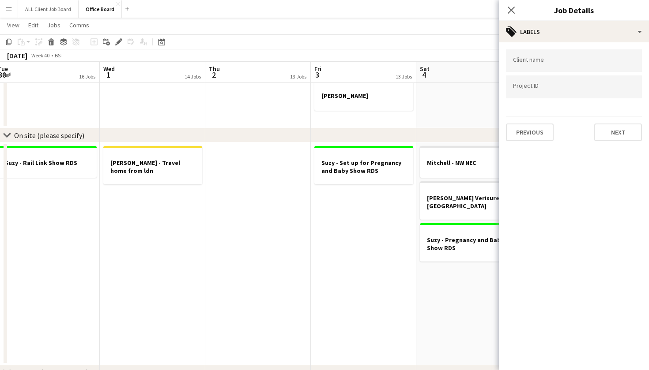
scroll to position [0, 0]
click at [610, 139] on button "Next" at bounding box center [618, 133] width 48 height 18
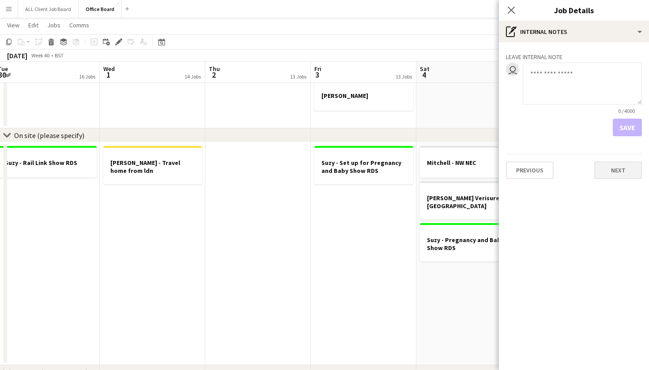
click at [615, 177] on button "Next" at bounding box center [618, 171] width 48 height 18
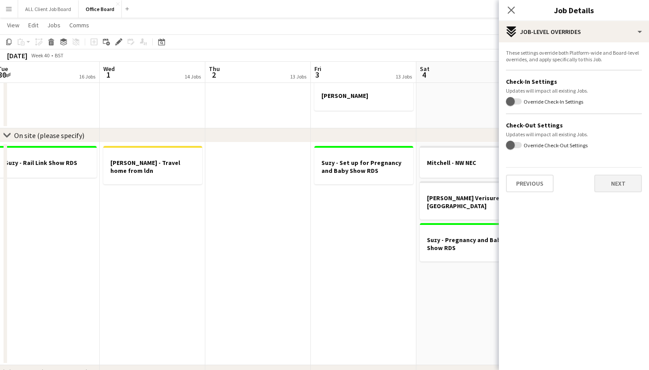
click at [616, 192] on button "Next" at bounding box center [618, 184] width 48 height 18
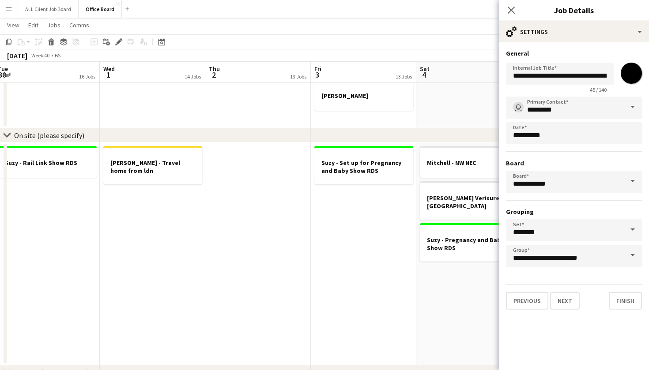
click at [629, 79] on input "*******" at bounding box center [631, 73] width 32 height 32
type input "*******"
click at [622, 299] on button "Finish" at bounding box center [625, 301] width 33 height 18
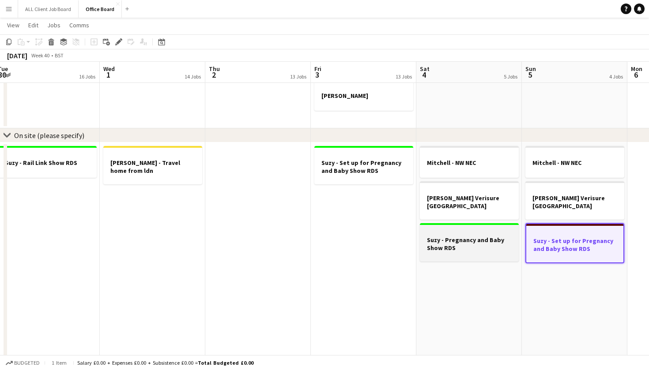
click at [477, 252] on div at bounding box center [469, 255] width 99 height 7
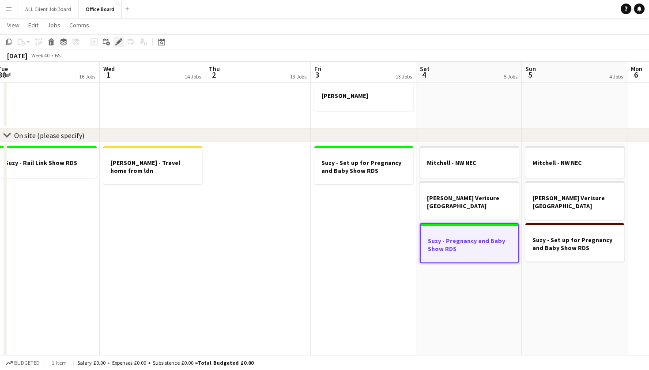
click at [116, 41] on icon "Edit" at bounding box center [118, 41] width 7 height 7
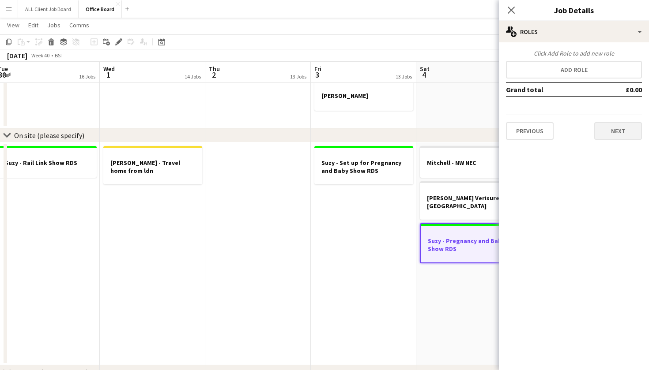
click at [618, 132] on button "Next" at bounding box center [618, 131] width 48 height 18
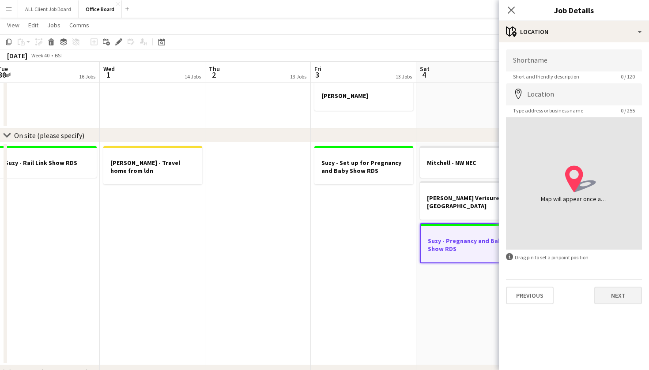
click at [623, 301] on button "Next" at bounding box center [618, 296] width 48 height 18
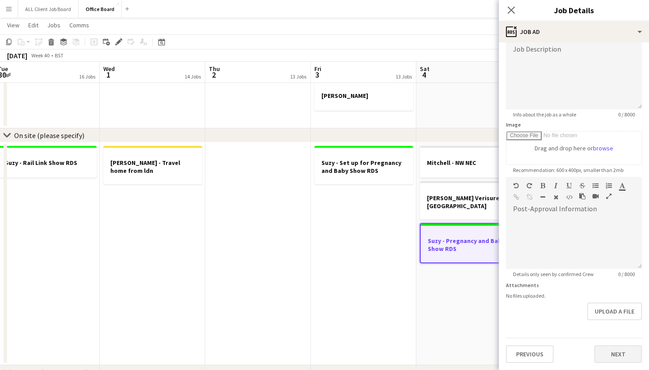
scroll to position [66, 0]
click at [620, 352] on button "Next" at bounding box center [618, 355] width 48 height 18
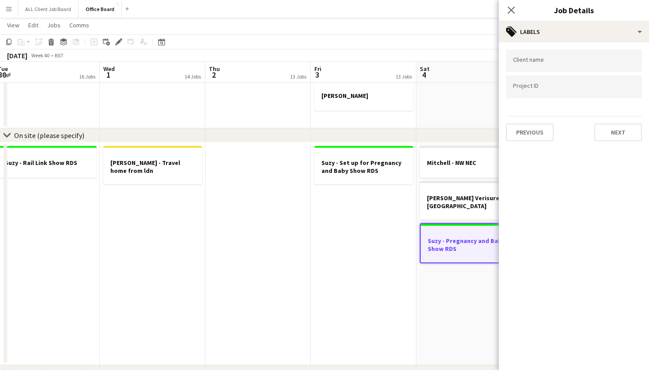
scroll to position [0, 0]
click at [616, 136] on button "Next" at bounding box center [618, 133] width 48 height 18
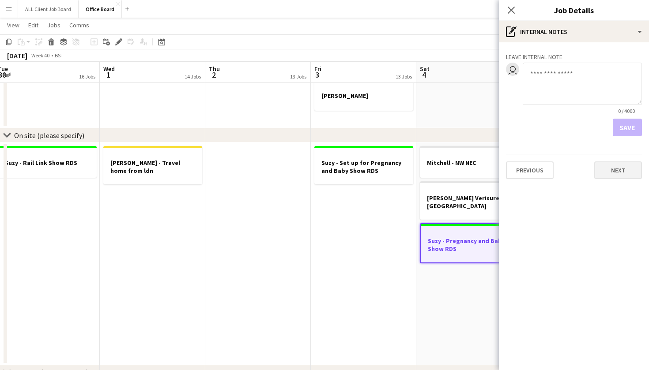
click at [619, 172] on button "Next" at bounding box center [618, 171] width 48 height 18
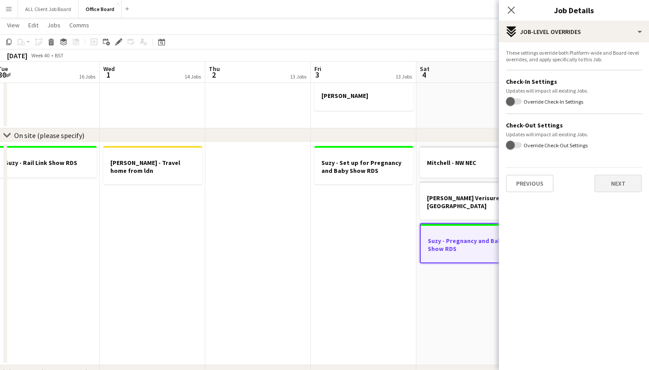
click at [620, 187] on button "Next" at bounding box center [618, 184] width 48 height 18
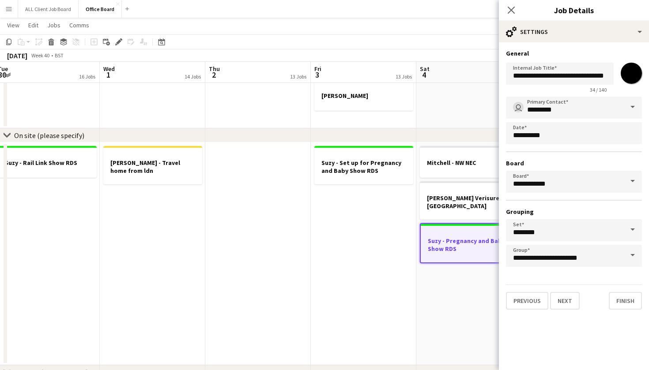
click at [630, 69] on input "*******" at bounding box center [631, 73] width 32 height 32
type input "*******"
click at [631, 301] on button "Finish" at bounding box center [625, 301] width 33 height 18
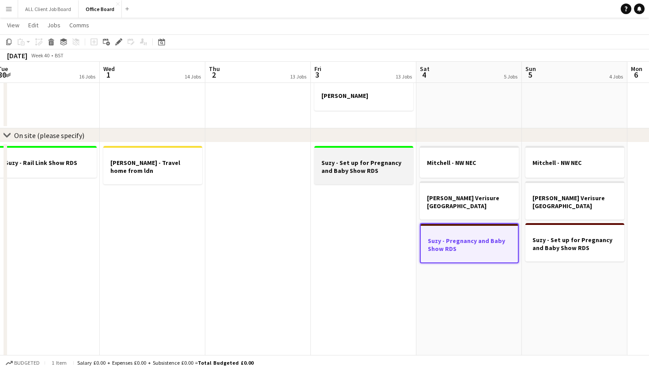
click at [355, 159] on h3 "Suzy - Set up for Pregnancy and Baby Show RDS" at bounding box center [363, 167] width 99 height 16
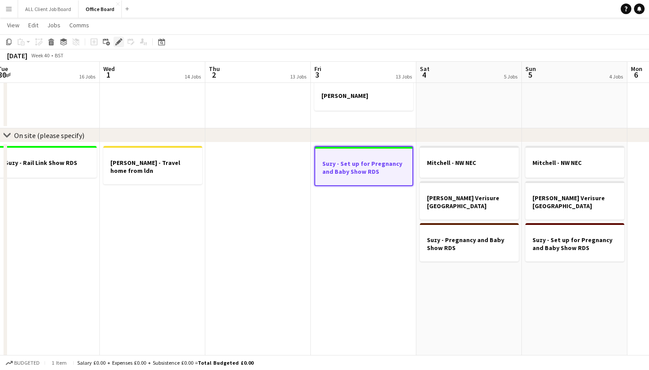
click at [119, 44] on icon "Edit" at bounding box center [118, 41] width 7 height 7
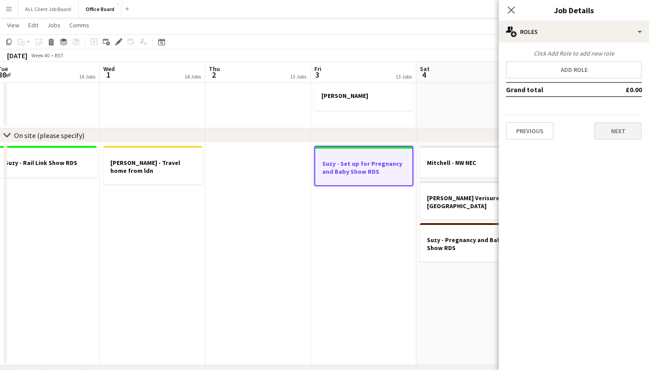
click at [612, 134] on button "Next" at bounding box center [618, 131] width 48 height 18
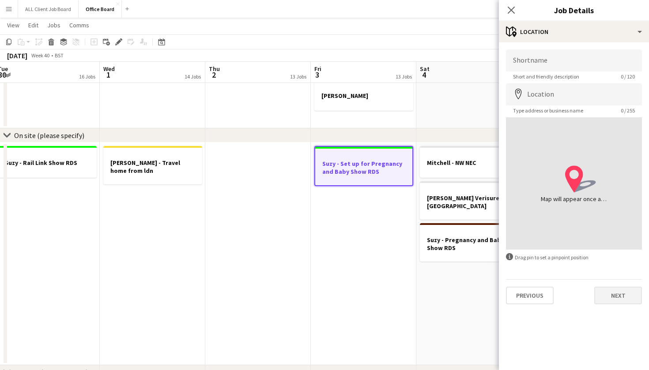
click at [622, 294] on button "Next" at bounding box center [618, 296] width 48 height 18
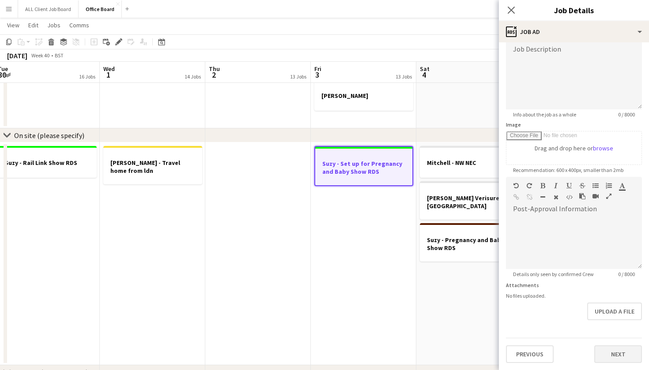
scroll to position [66, 0]
click at [621, 355] on button "Next" at bounding box center [618, 355] width 48 height 18
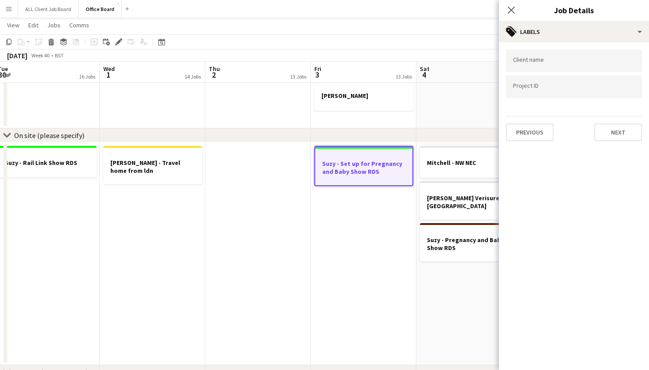
scroll to position [0, 0]
click at [623, 140] on button "Next" at bounding box center [618, 133] width 48 height 18
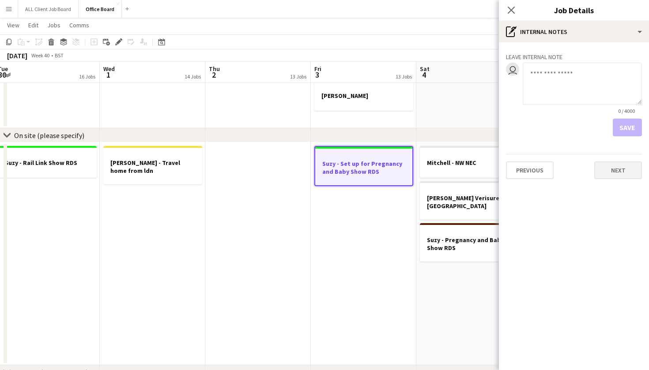
click at [616, 166] on button "Next" at bounding box center [618, 171] width 48 height 18
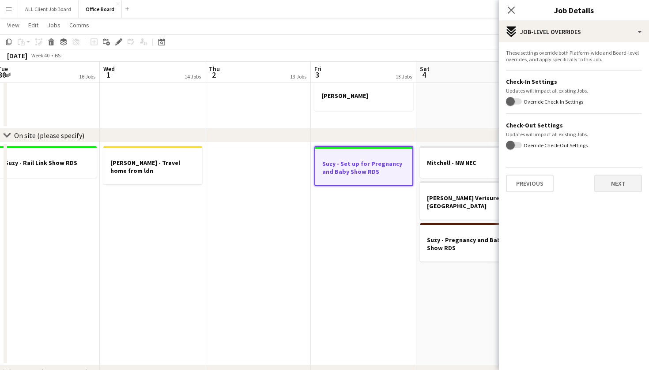
click at [617, 190] on button "Next" at bounding box center [618, 184] width 48 height 18
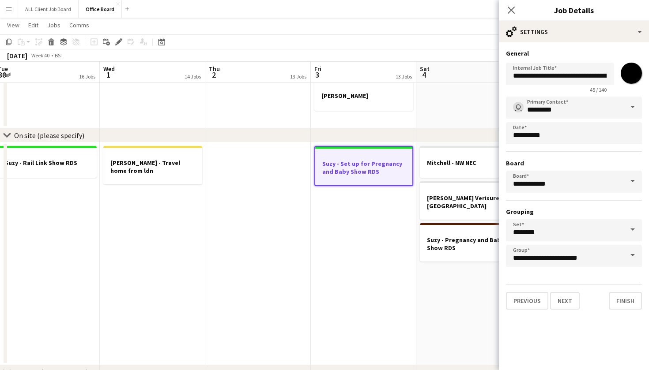
click at [631, 70] on input "*******" at bounding box center [631, 73] width 32 height 32
type input "*******"
click at [620, 302] on button "Finish" at bounding box center [625, 301] width 33 height 18
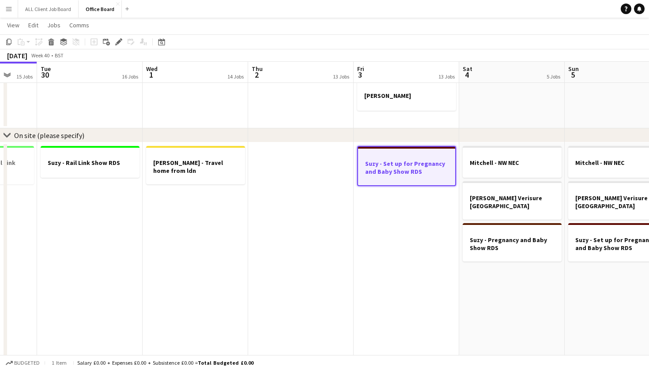
scroll to position [0, 384]
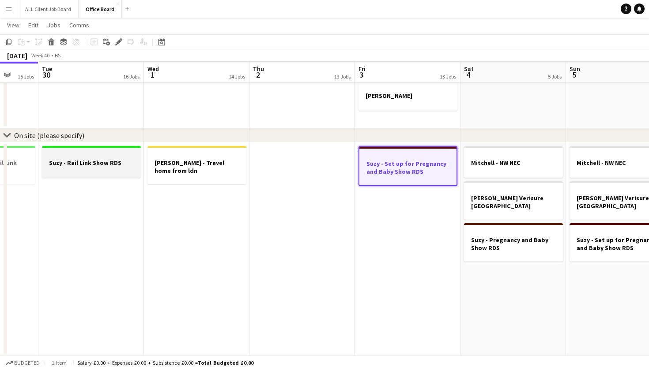
click at [111, 155] on div at bounding box center [91, 154] width 99 height 7
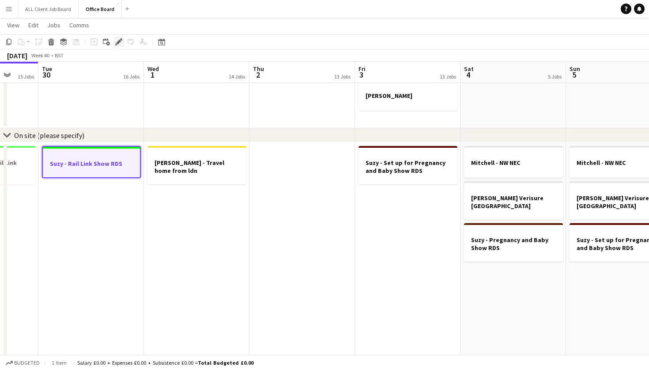
click at [120, 44] on icon "Edit" at bounding box center [118, 41] width 7 height 7
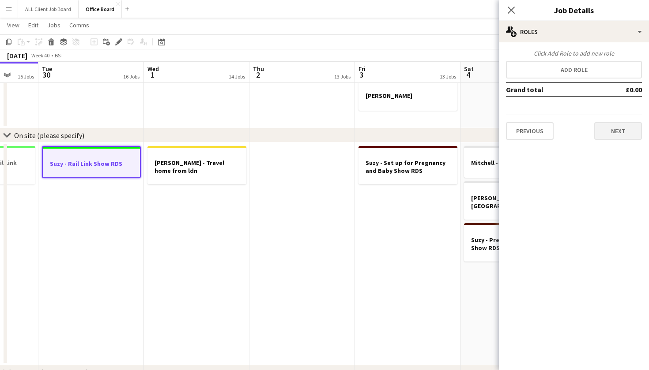
click at [627, 138] on button "Next" at bounding box center [618, 131] width 48 height 18
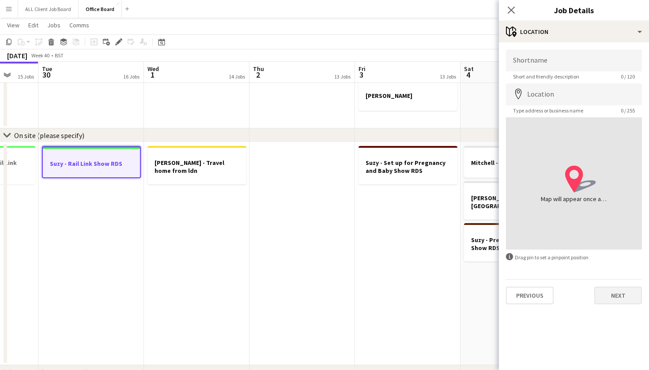
click at [616, 294] on button "Next" at bounding box center [618, 296] width 48 height 18
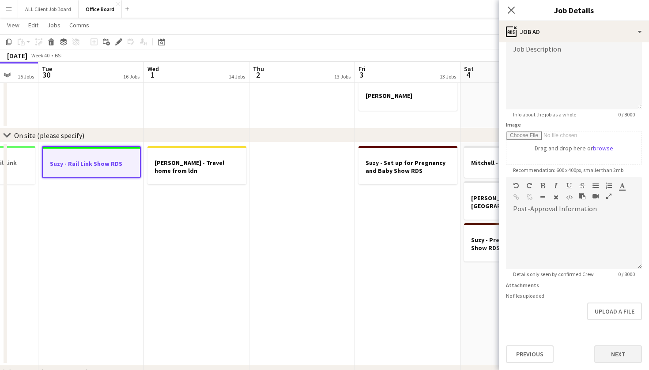
scroll to position [66, 0]
click at [616, 353] on button "Next" at bounding box center [618, 355] width 48 height 18
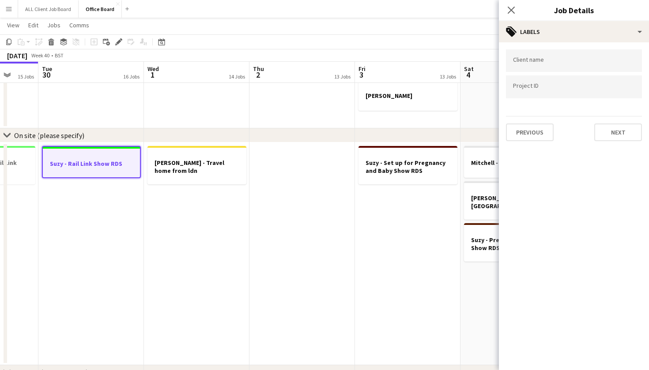
scroll to position [0, 0]
click at [621, 134] on button "Next" at bounding box center [618, 133] width 48 height 18
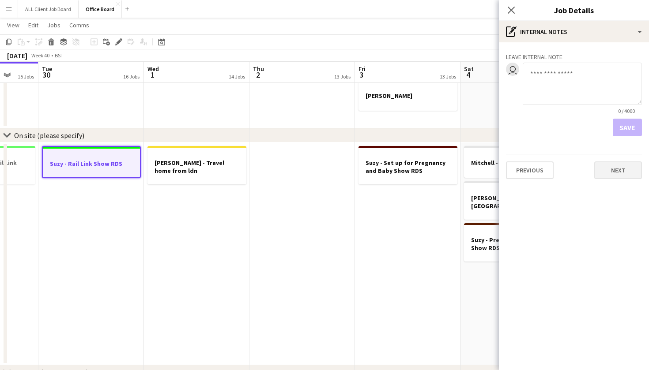
click at [618, 167] on button "Next" at bounding box center [618, 171] width 48 height 18
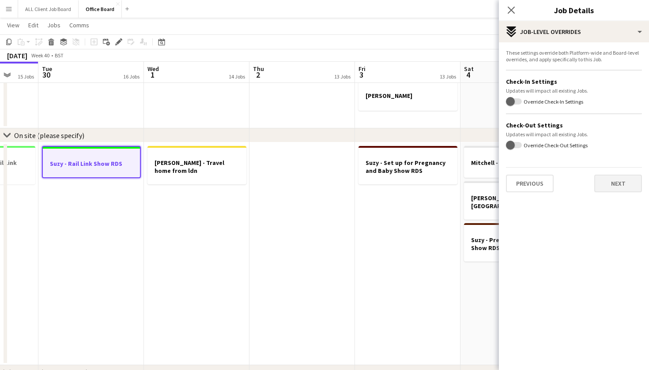
click at [618, 185] on button "Next" at bounding box center [618, 184] width 48 height 18
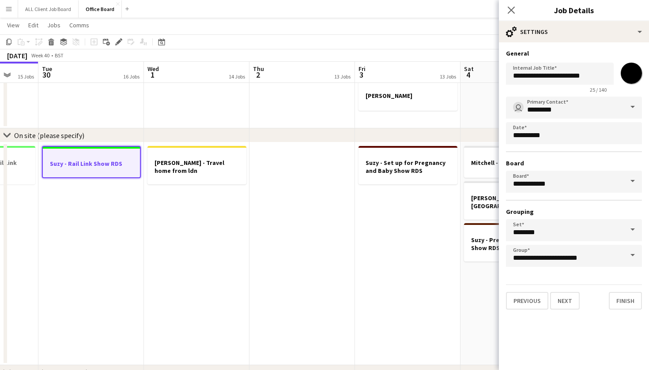
click at [631, 66] on input "*******" at bounding box center [631, 73] width 32 height 32
type input "*******"
click at [627, 307] on button "Finish" at bounding box center [625, 301] width 33 height 18
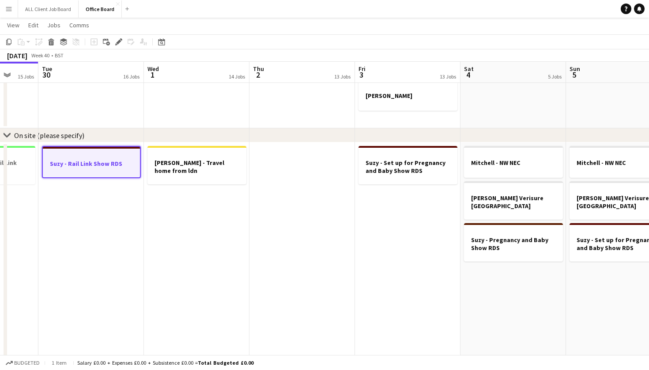
click at [370, 299] on app-date-cell "Suzy - Set up for Pregnancy and Baby Show RDS" at bounding box center [408, 254] width 106 height 223
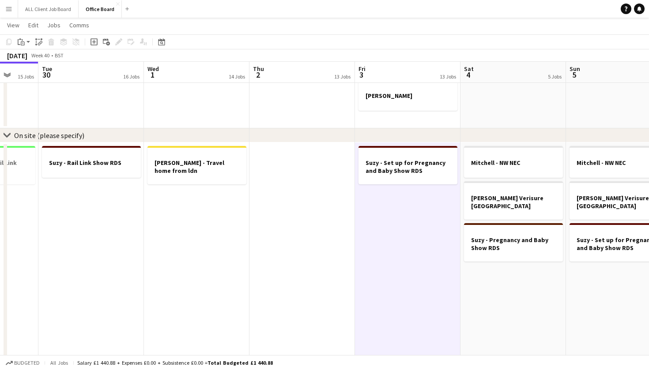
scroll to position [0, 313]
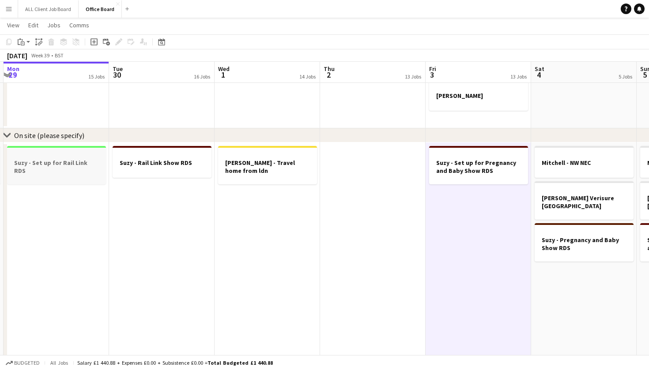
click at [47, 161] on h3 "Suzy - Set up for Rail Link RDS" at bounding box center [56, 167] width 99 height 16
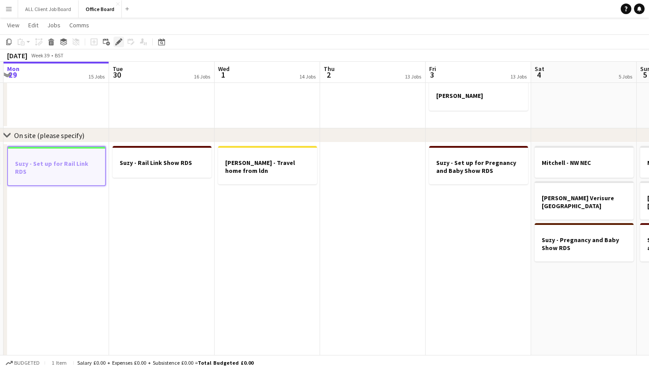
click at [117, 46] on div "Edit" at bounding box center [118, 42] width 11 height 11
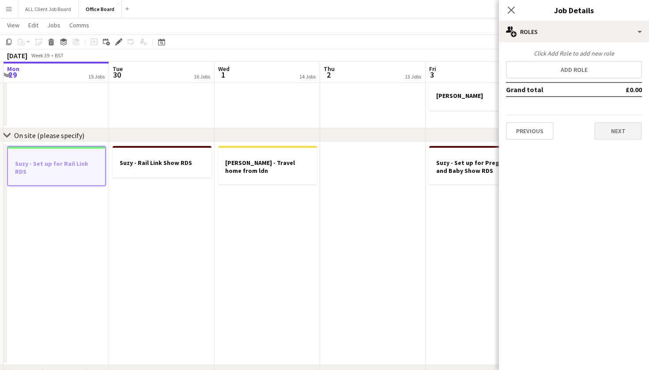
click at [615, 134] on button "Next" at bounding box center [618, 131] width 48 height 18
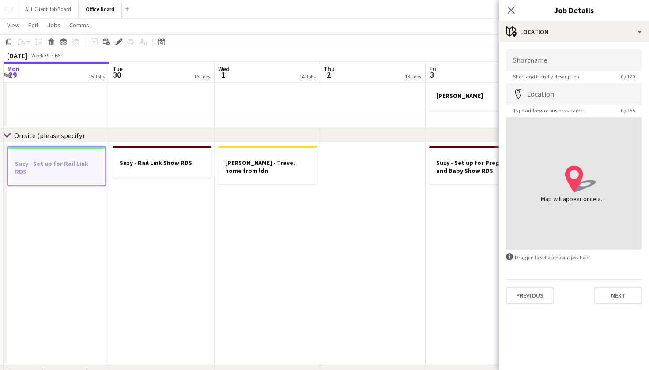
click at [620, 305] on div "Shortname Short and friendly description 0 / 120 Location map-marker Type addre…" at bounding box center [574, 176] width 150 height 269
click at [619, 305] on div "Shortname Short and friendly description 0 / 120 Location map-marker Type addre…" at bounding box center [574, 176] width 150 height 269
click at [615, 302] on button "Next" at bounding box center [618, 296] width 48 height 18
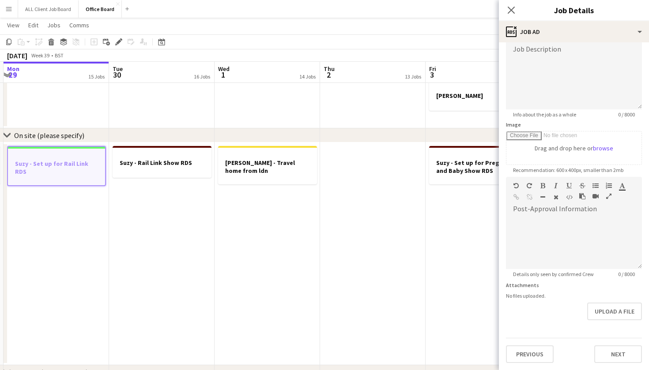
scroll to position [66, 0]
click at [615, 355] on button "Next" at bounding box center [618, 355] width 48 height 18
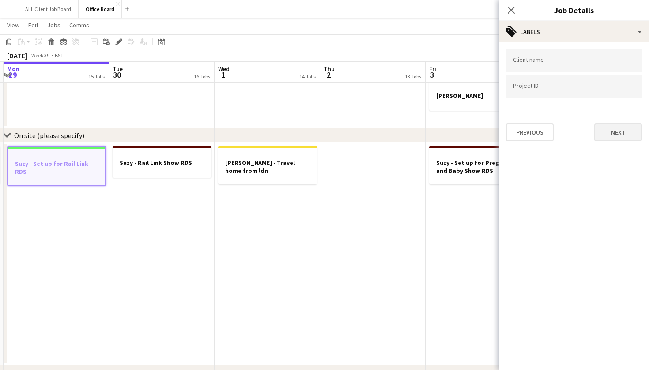
click at [614, 140] on button "Next" at bounding box center [618, 133] width 48 height 18
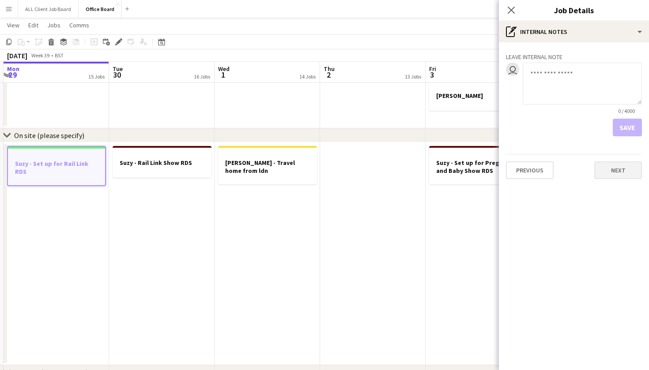
click at [619, 176] on button "Next" at bounding box center [618, 171] width 48 height 18
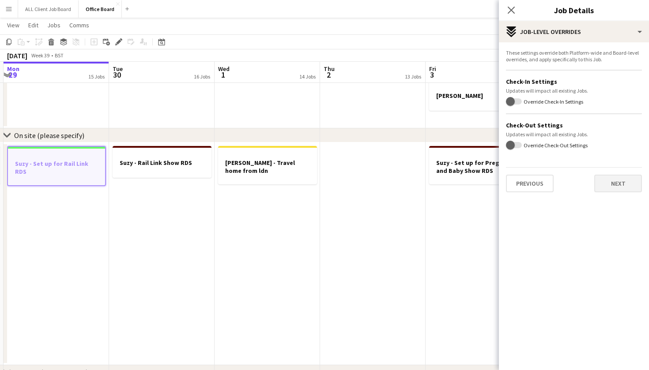
click at [619, 186] on button "Next" at bounding box center [618, 184] width 48 height 18
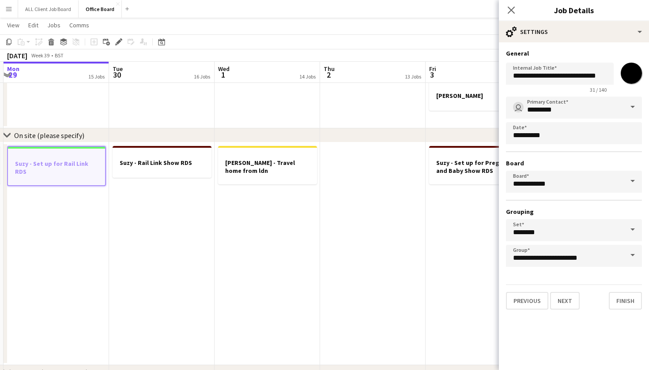
click at [634, 74] on input "*******" at bounding box center [631, 73] width 32 height 32
type input "*******"
click at [626, 302] on button "Finish" at bounding box center [625, 301] width 33 height 18
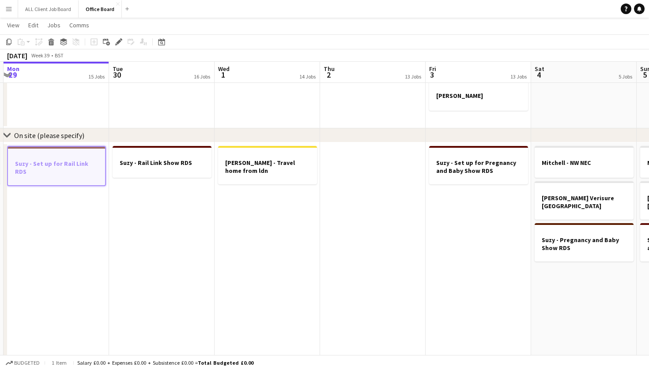
click at [461, 286] on app-date-cell "Suzy - Set up for Pregnancy and Baby Show RDS" at bounding box center [479, 254] width 106 height 223
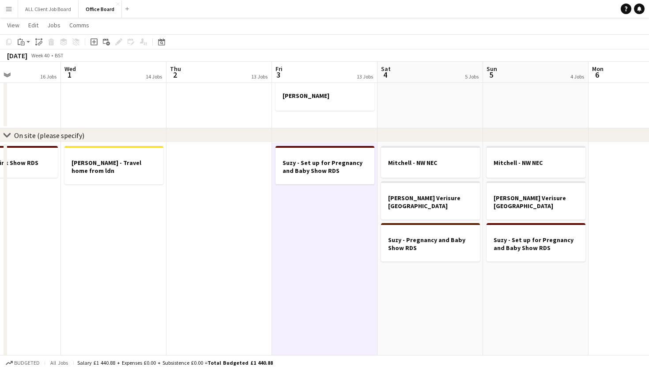
scroll to position [0, 256]
click at [444, 238] on h3 "Suzy - Pregnancy and Baby Show RDS" at bounding box center [430, 244] width 99 height 16
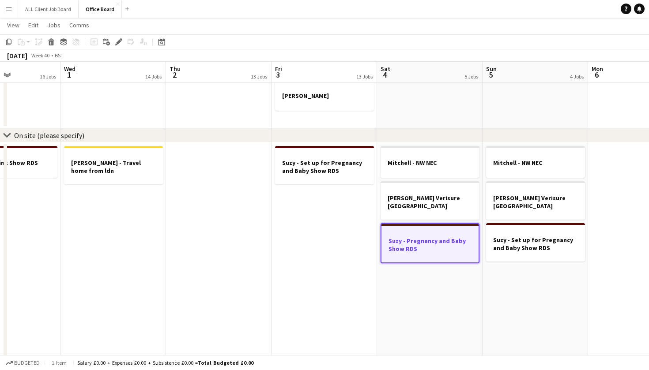
click at [516, 288] on app-date-cell "Mitchell - NW NEC Nicky Lewis Verisure Cornwall Suzy - Set up for Pregnancy and…" at bounding box center [536, 254] width 106 height 223
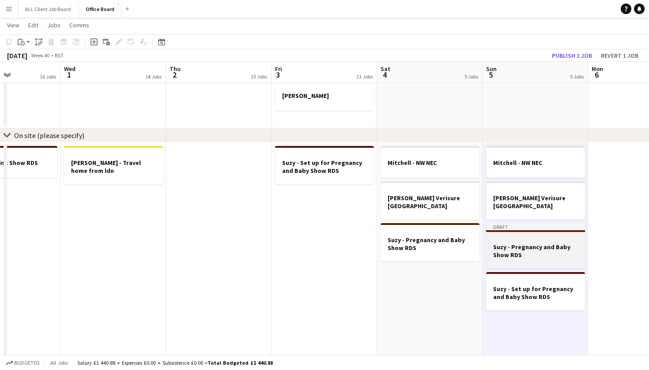
click at [515, 227] on app-job-card "Draft Suzy - Pregnancy and Baby Show RDS" at bounding box center [535, 245] width 99 height 45
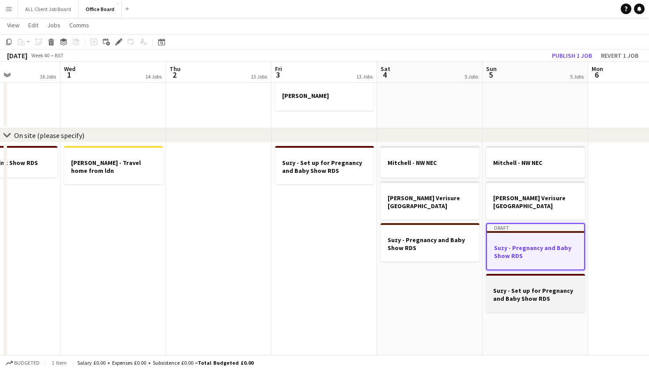
click at [520, 287] on h3 "Suzy - Set up for Pregnancy and Baby Show RDS" at bounding box center [535, 295] width 99 height 16
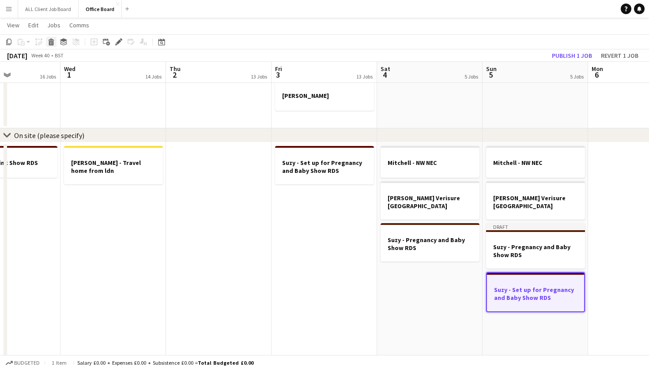
click at [50, 42] on icon "Delete" at bounding box center [51, 41] width 7 height 7
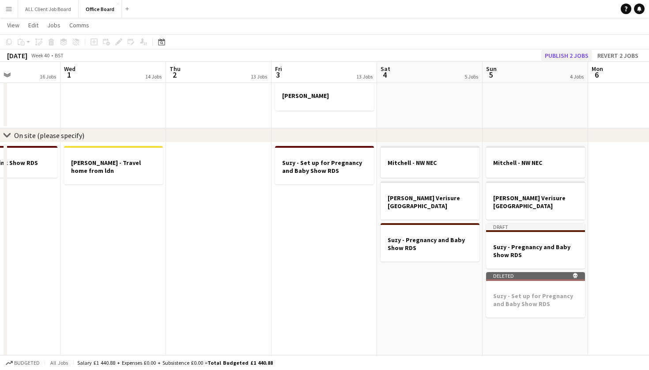
click at [556, 55] on button "Publish 2 jobs" at bounding box center [566, 55] width 51 height 11
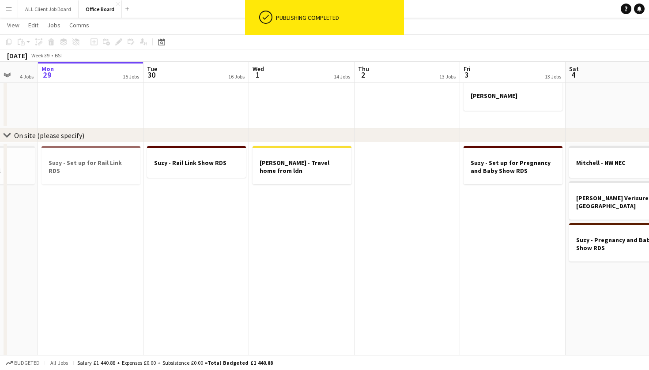
scroll to position [0, 271]
